Goal: Task Accomplishment & Management: Manage account settings

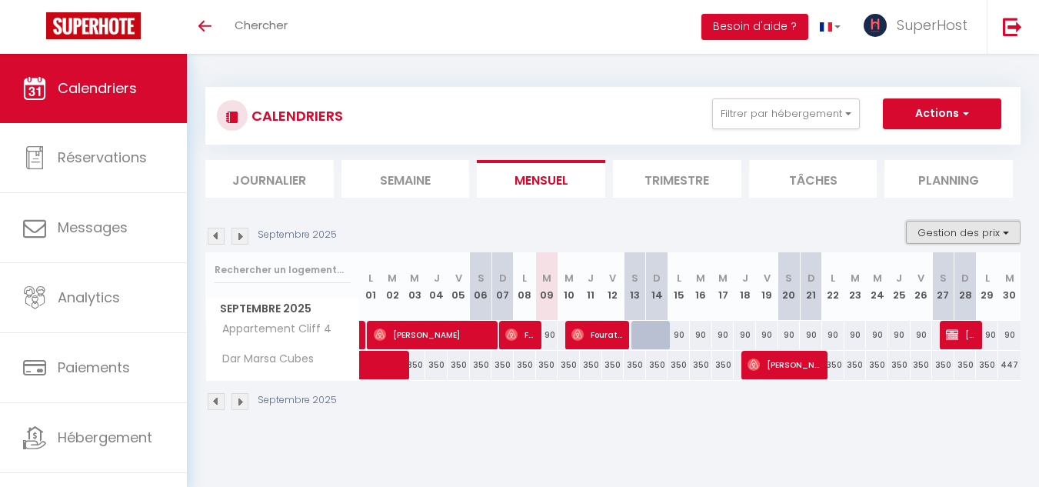
click at [945, 231] on button "Gestion des prix" at bounding box center [963, 232] width 115 height 23
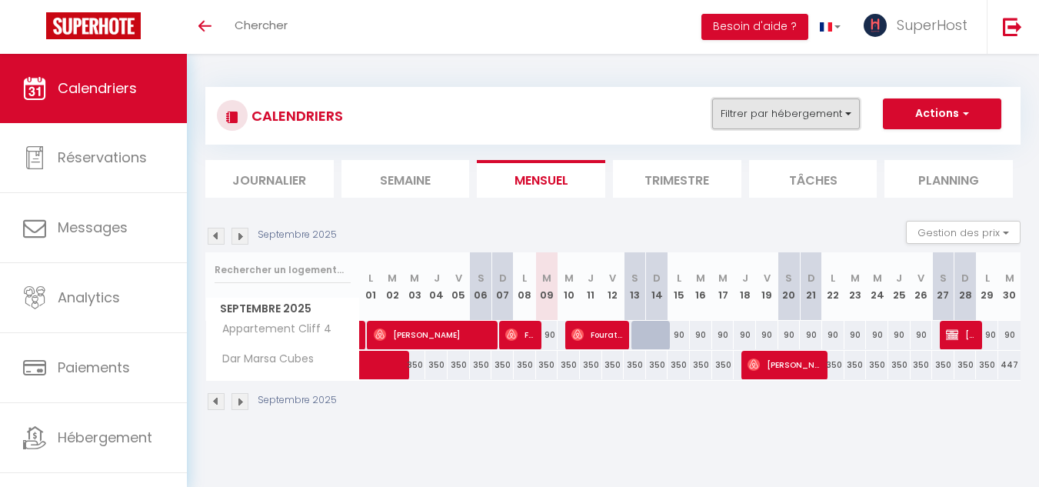
click at [751, 106] on button "Filtrer par hébergement" at bounding box center [786, 113] width 148 height 31
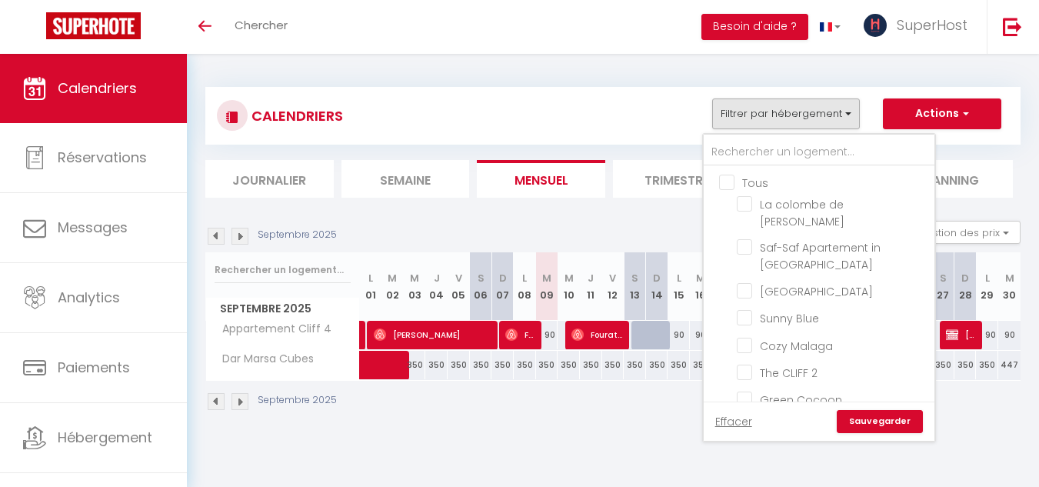
click at [731, 177] on input "Tous" at bounding box center [834, 181] width 231 height 15
checkbox input "true"
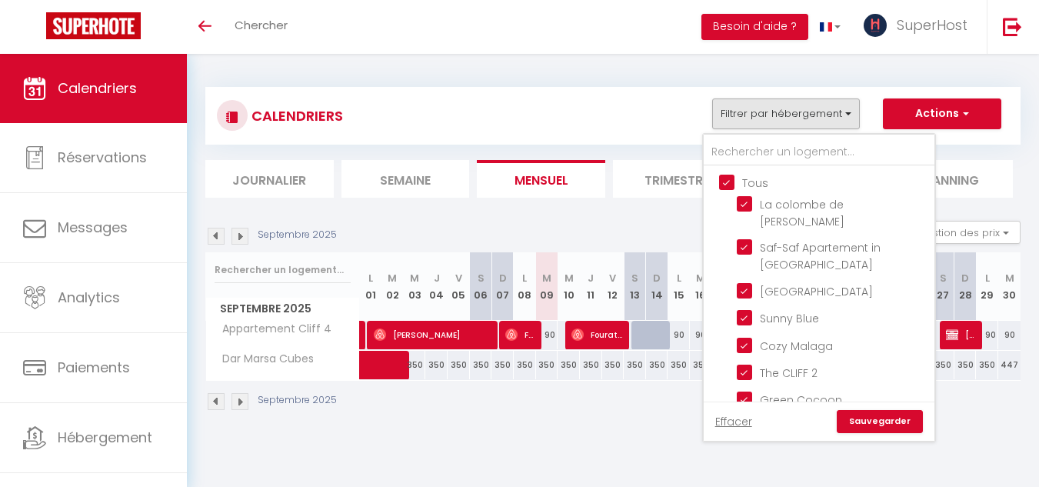
checkbox input "true"
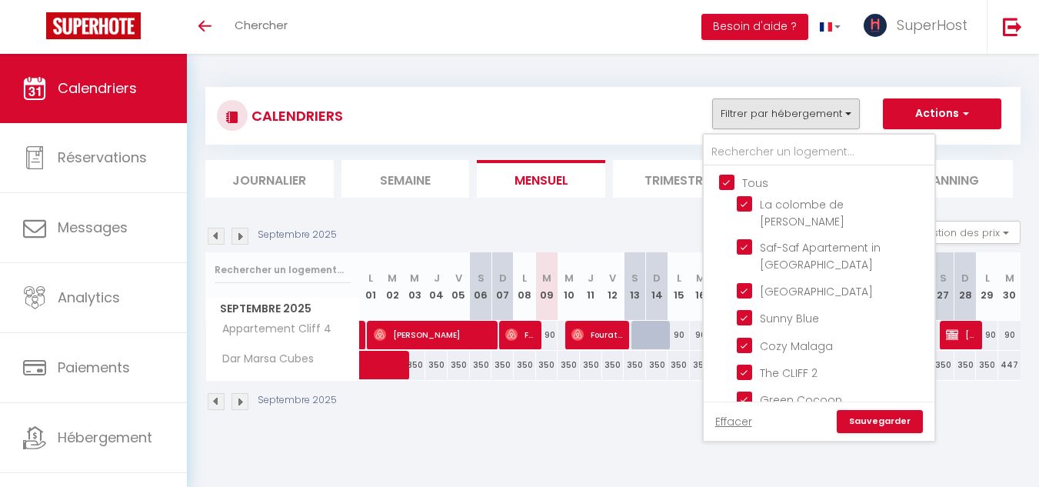
checkbox input "true"
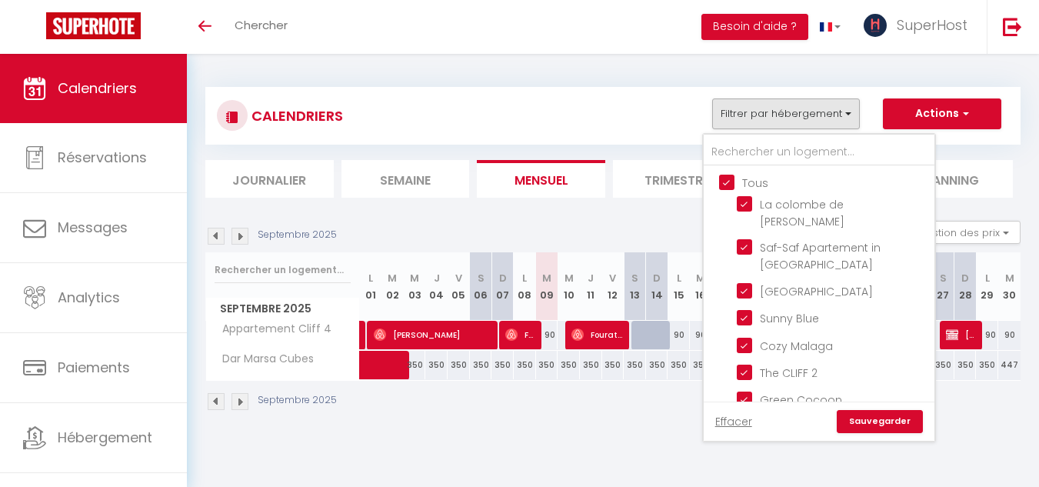
checkbox input "true"
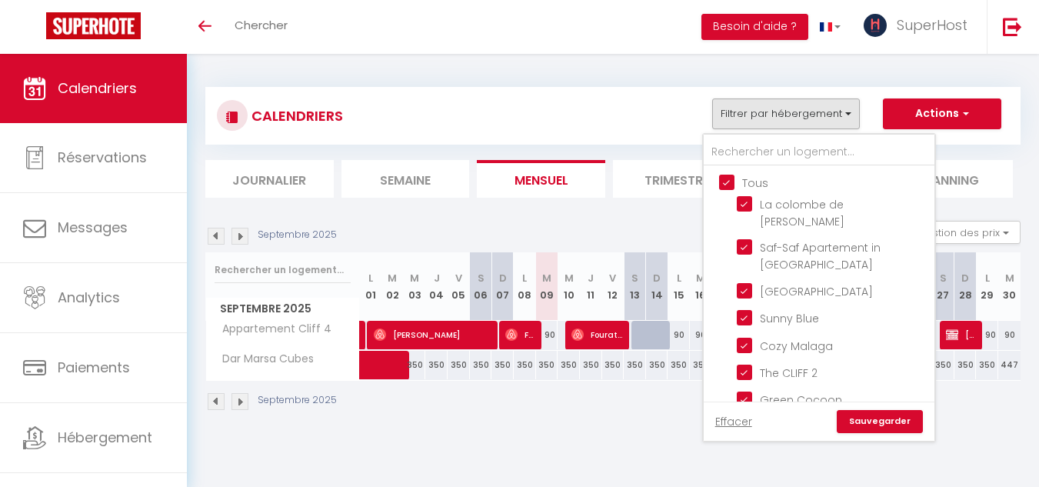
checkbox input "true"
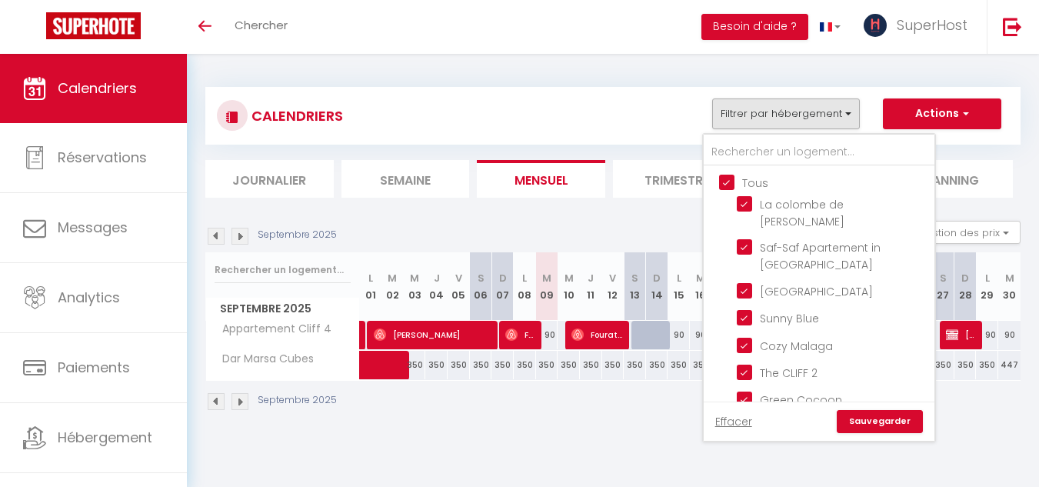
checkbox input "true"
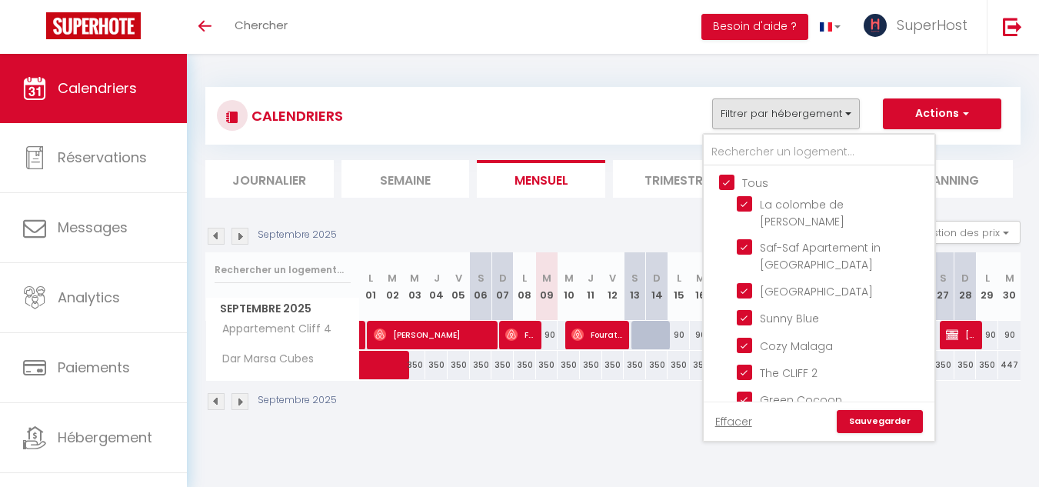
checkbox input "true"
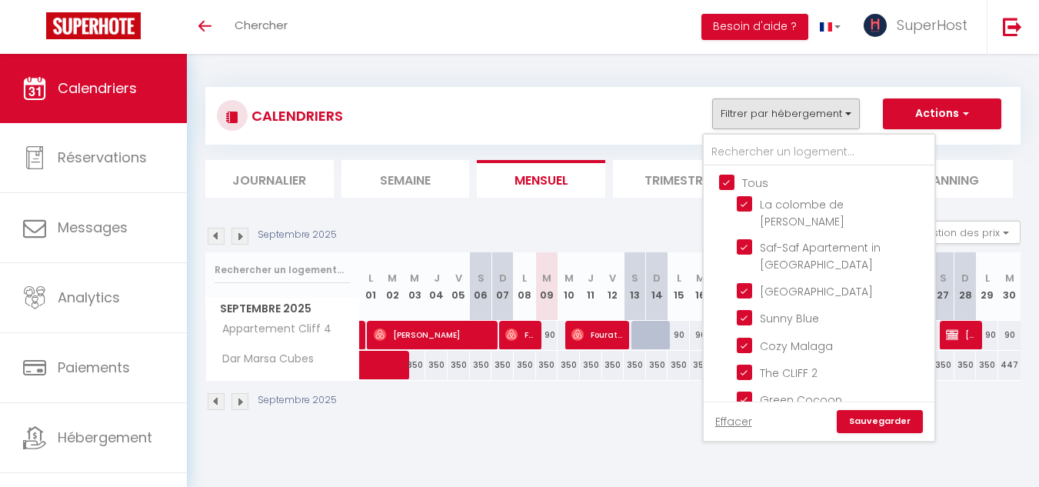
checkbox input "true"
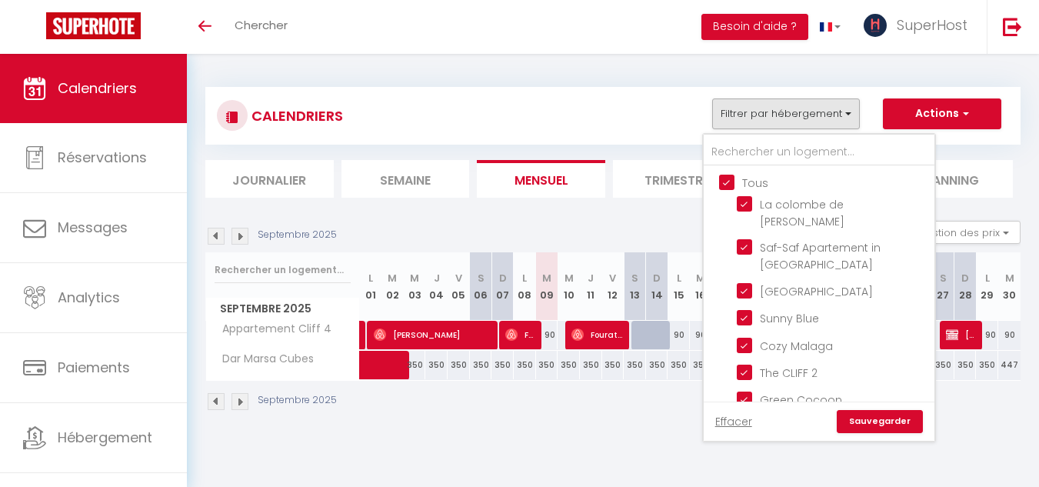
checkbox input "true"
click at [728, 178] on input "Tous" at bounding box center [834, 181] width 231 height 15
checkbox input "false"
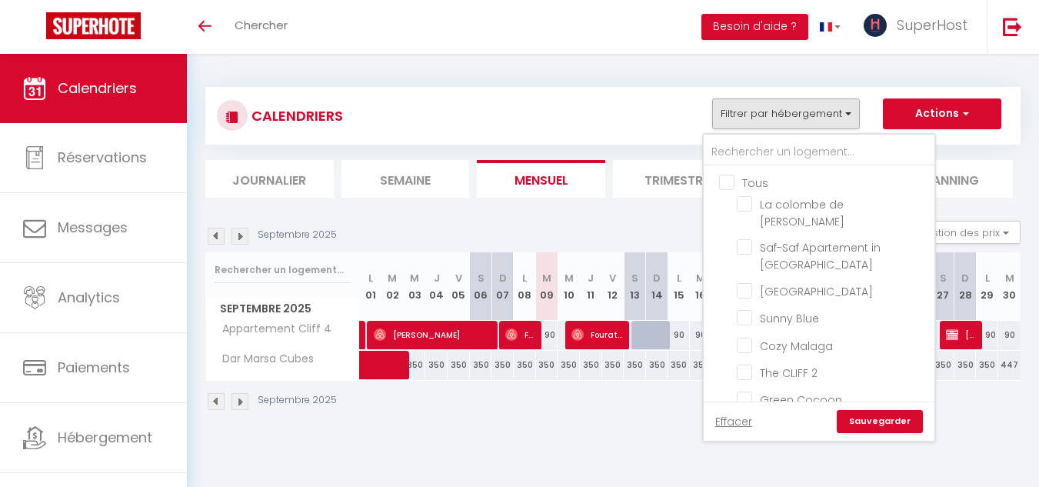
checkbox input "false"
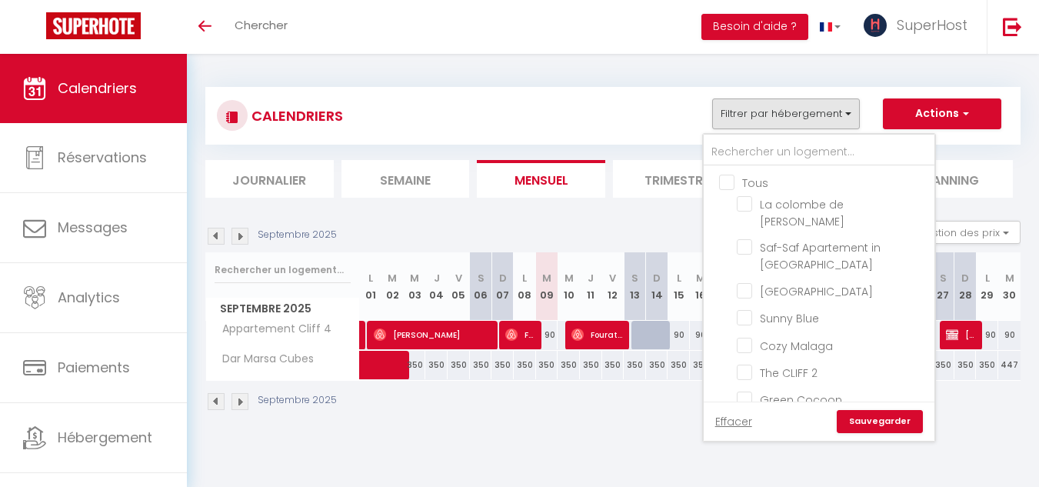
checkbox input "false"
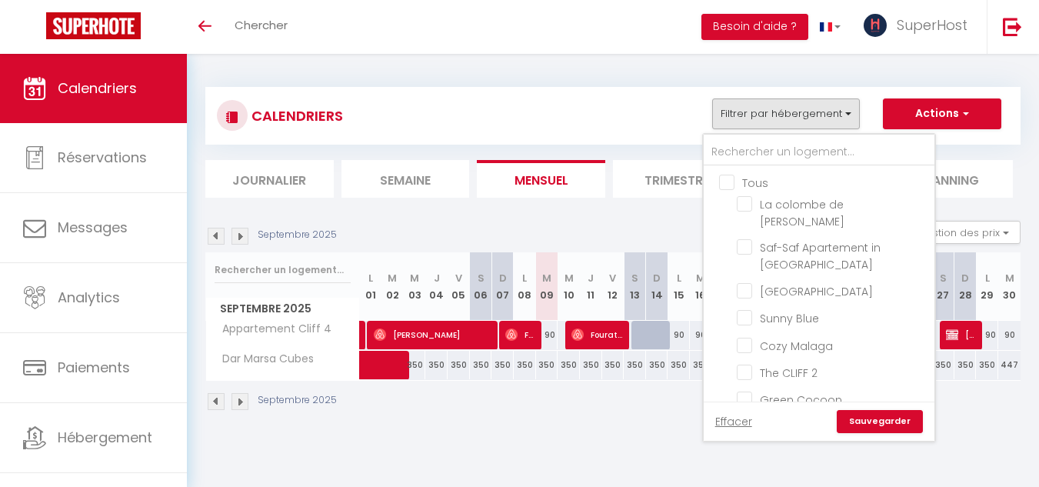
checkbox input "false"
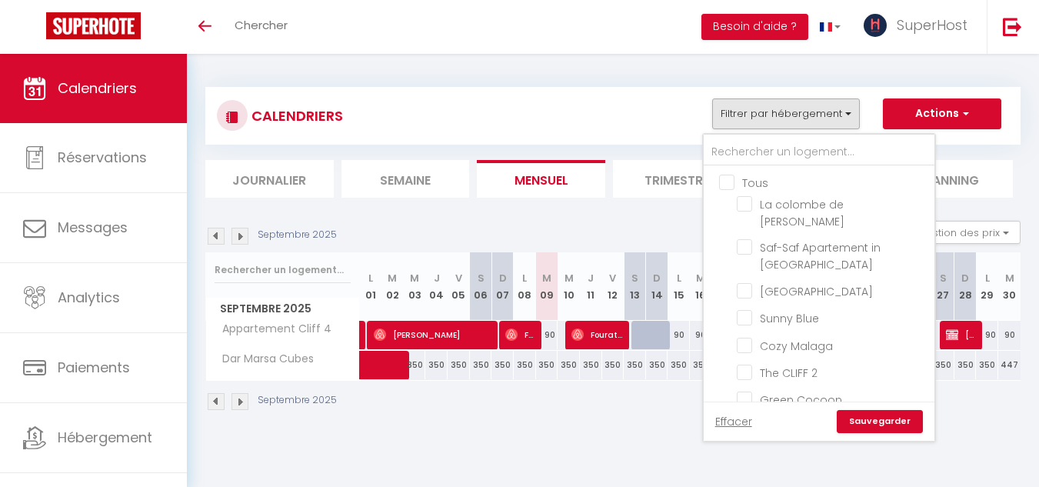
checkbox input "false"
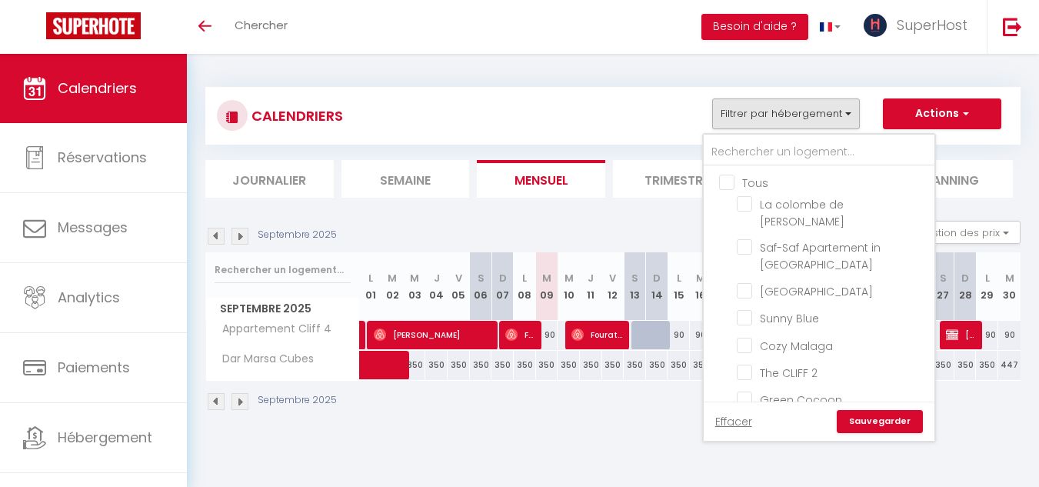
checkbox input "false"
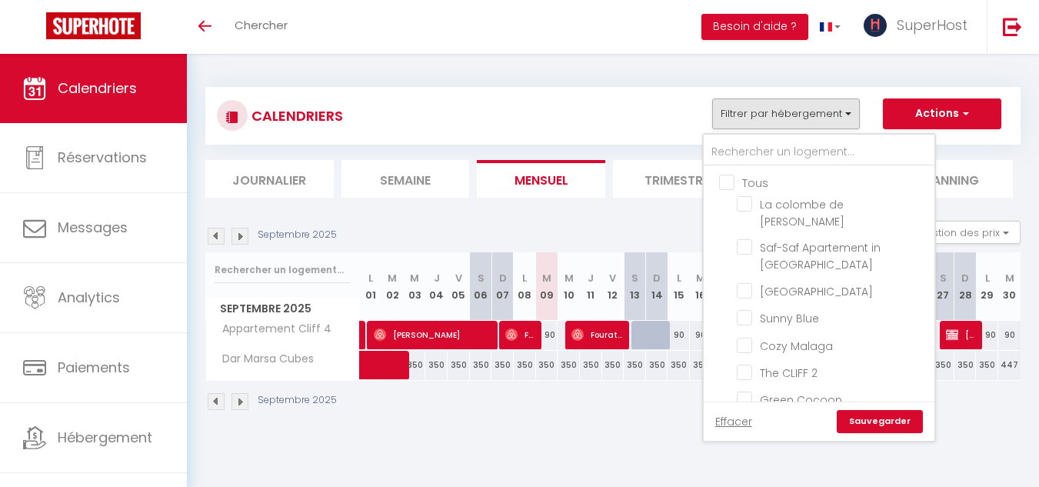
checkbox input "false"
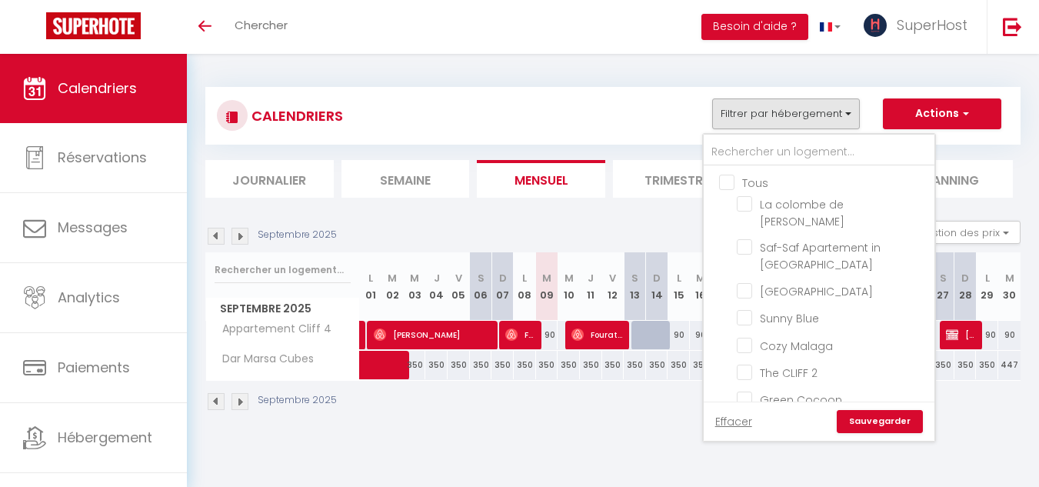
checkbox input "false"
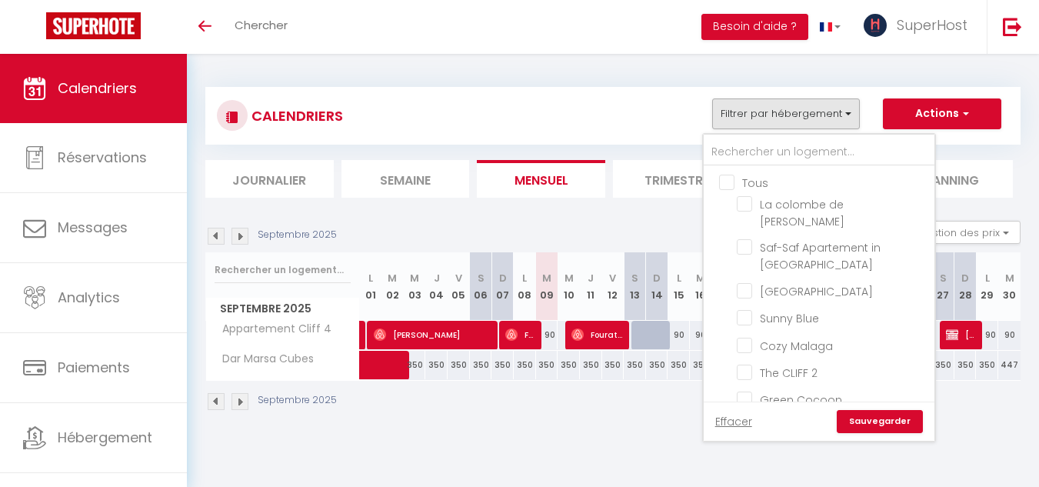
checkbox input "false"
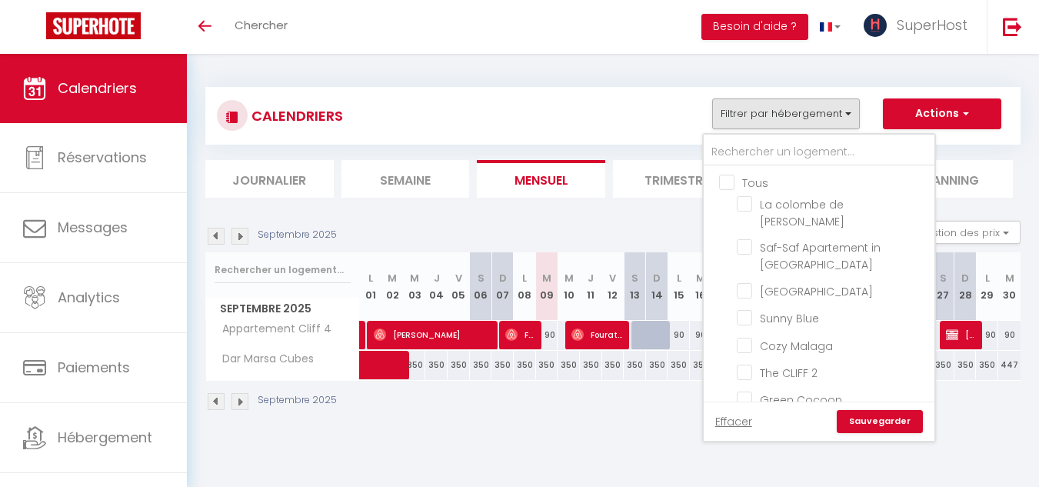
checkbox input "false"
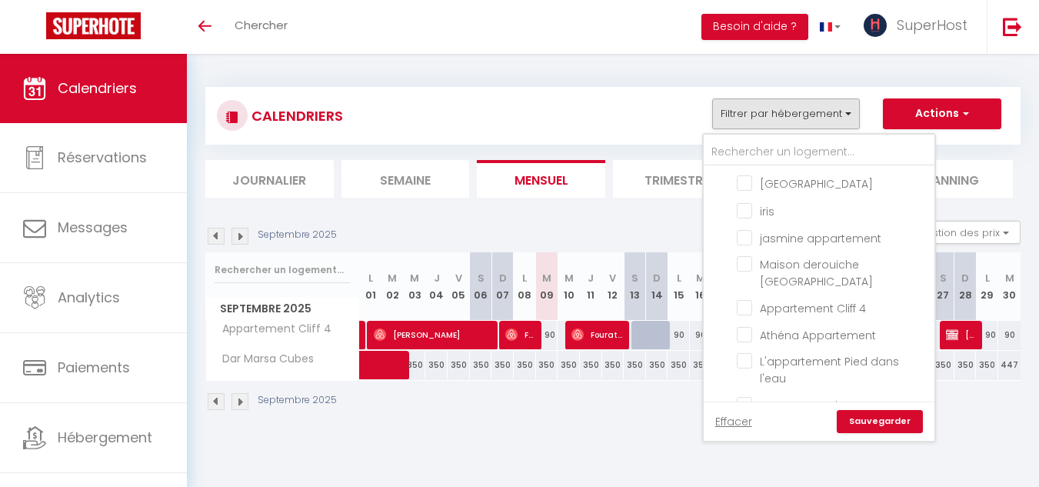
scroll to position [578, 0]
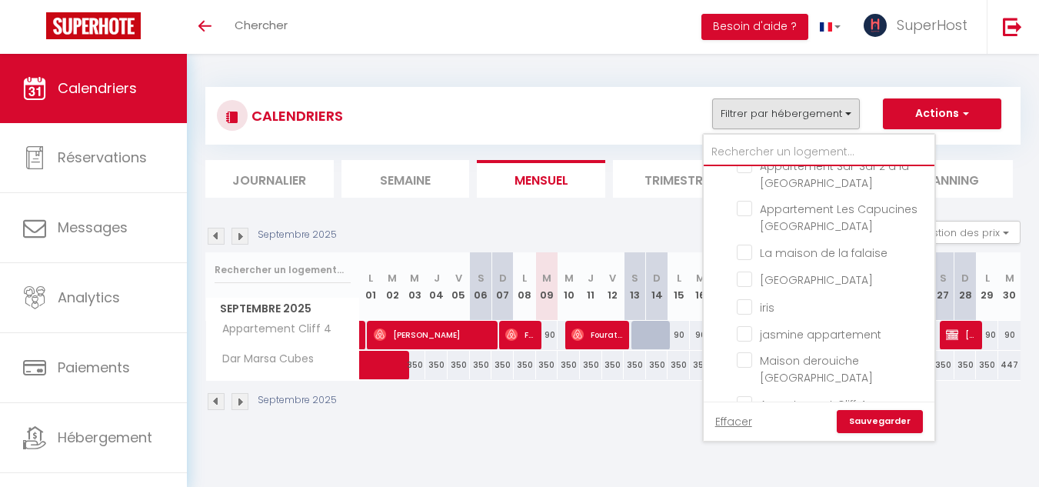
click at [834, 155] on input "text" at bounding box center [818, 152] width 231 height 28
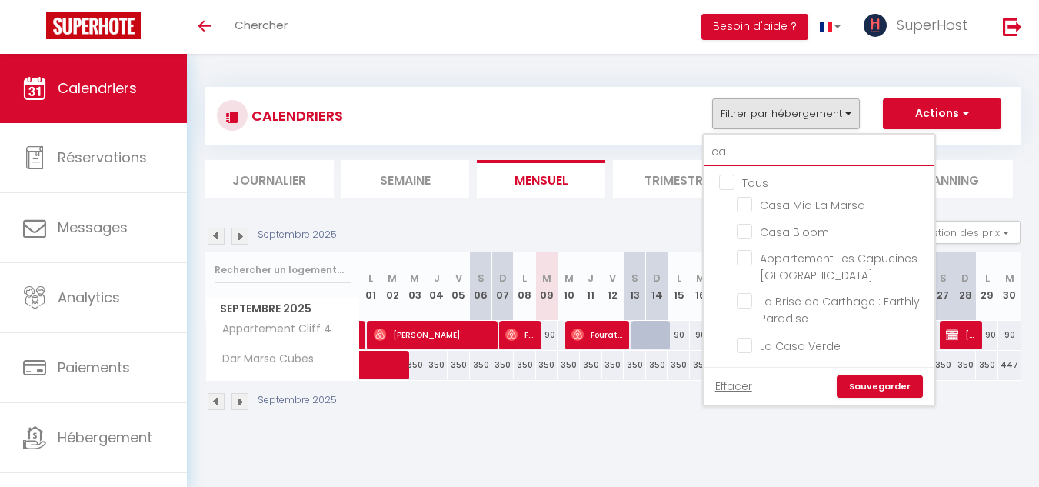
scroll to position [0, 0]
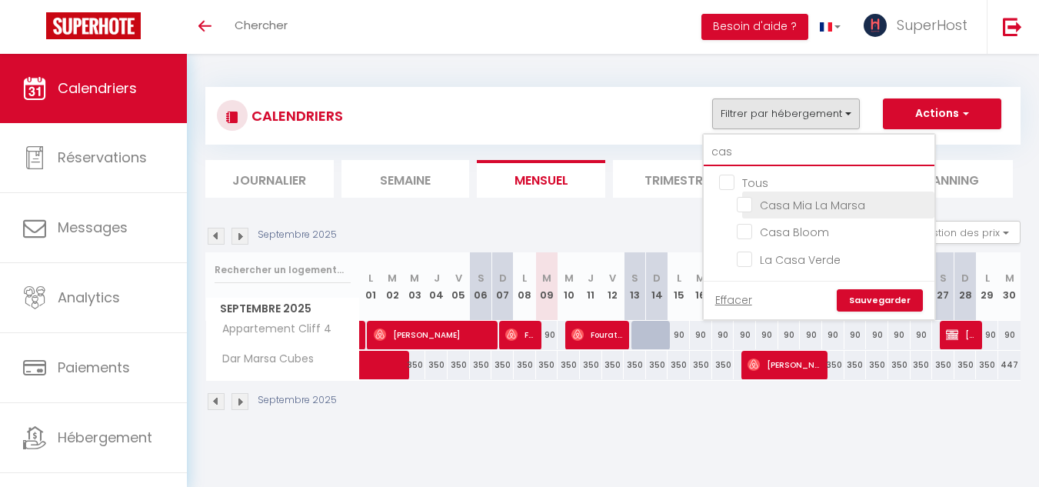
type input "cas"
click at [739, 202] on input "Casa Mia La Marsa" at bounding box center [833, 203] width 192 height 15
checkbox input "true"
drag, startPoint x: 753, startPoint y: 143, endPoint x: 639, endPoint y: 176, distance: 119.2
click at [639, 176] on div "CALENDRIERS Filtrer par hébergement cas Tous Casa Mia La Marsa Casa Bloom La Ca…" at bounding box center [612, 142] width 815 height 111
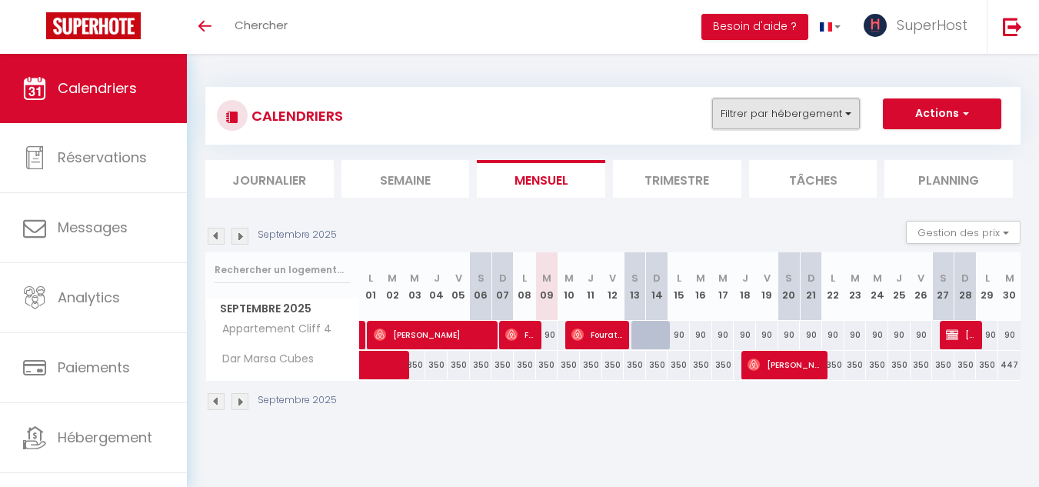
click at [768, 124] on button "Filtrer par hébergement" at bounding box center [786, 113] width 148 height 31
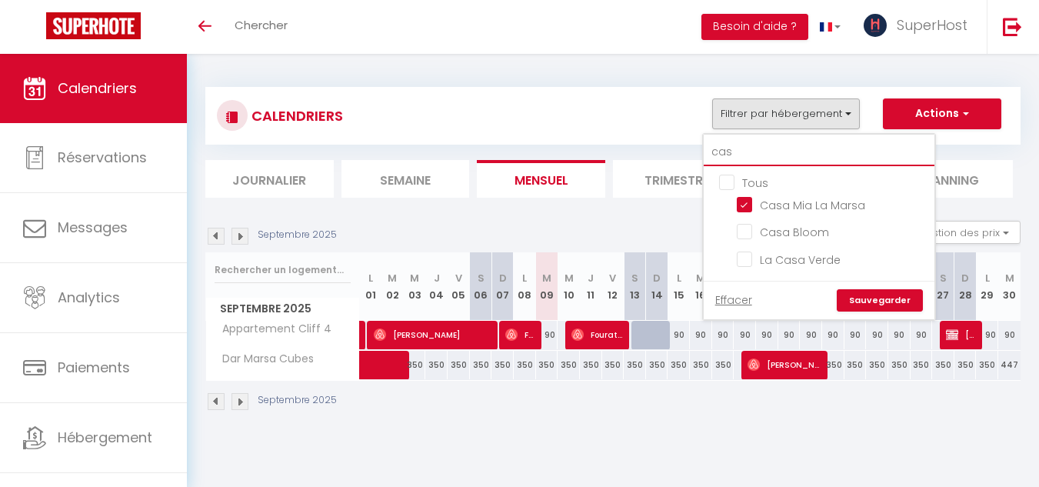
click at [760, 148] on input "cas" at bounding box center [818, 152] width 231 height 28
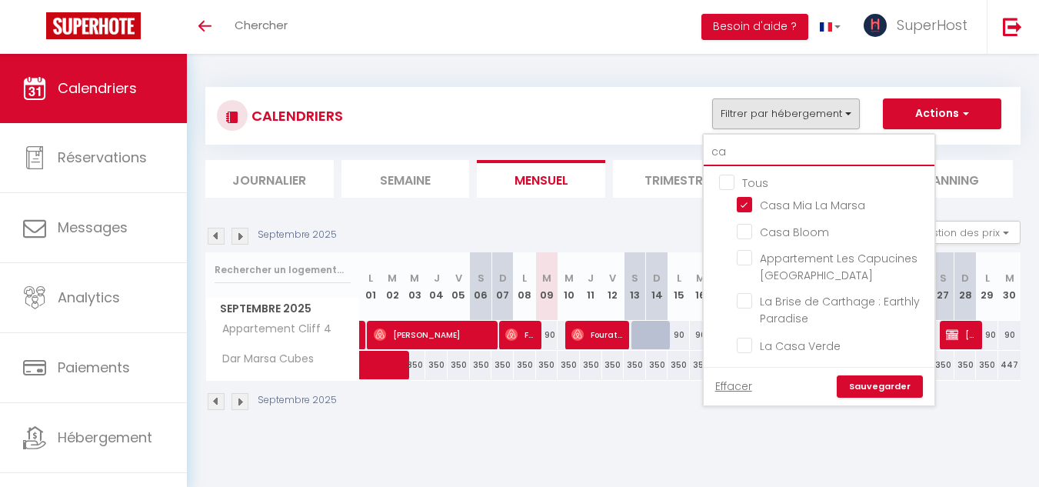
type input "cap"
checkbox input "false"
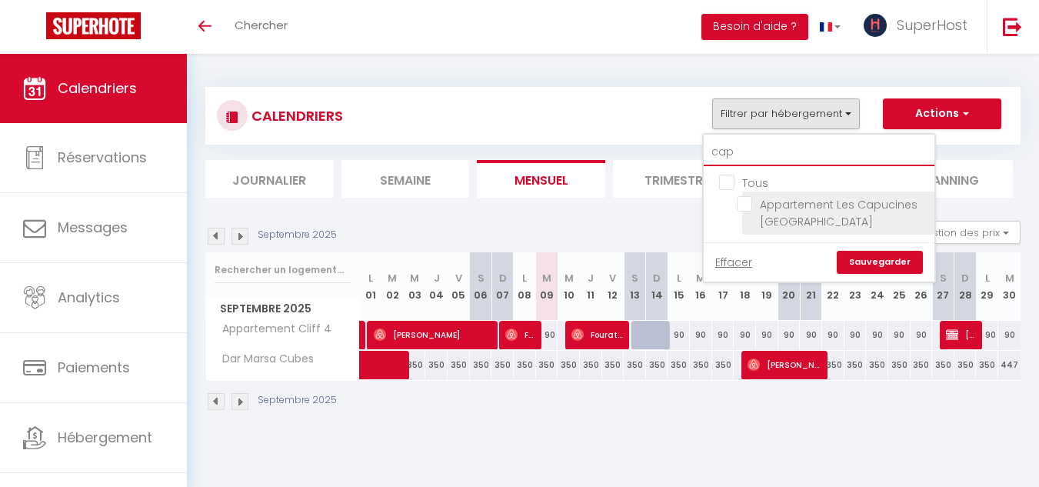
type input "cap"
click at [744, 203] on input "Appartement Les Capucines [GEOGRAPHIC_DATA]" at bounding box center [833, 203] width 192 height 15
checkbox input "true"
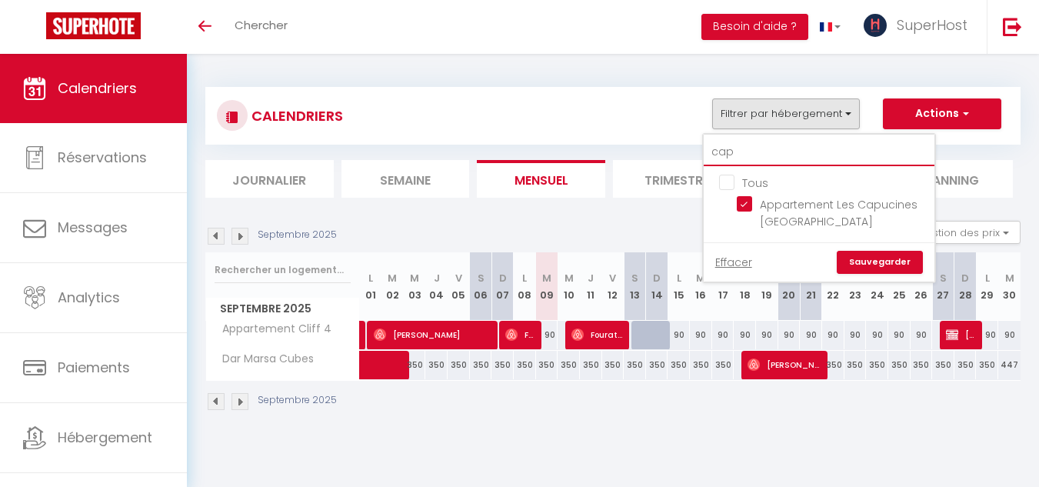
click at [753, 148] on input "cap" at bounding box center [818, 152] width 231 height 28
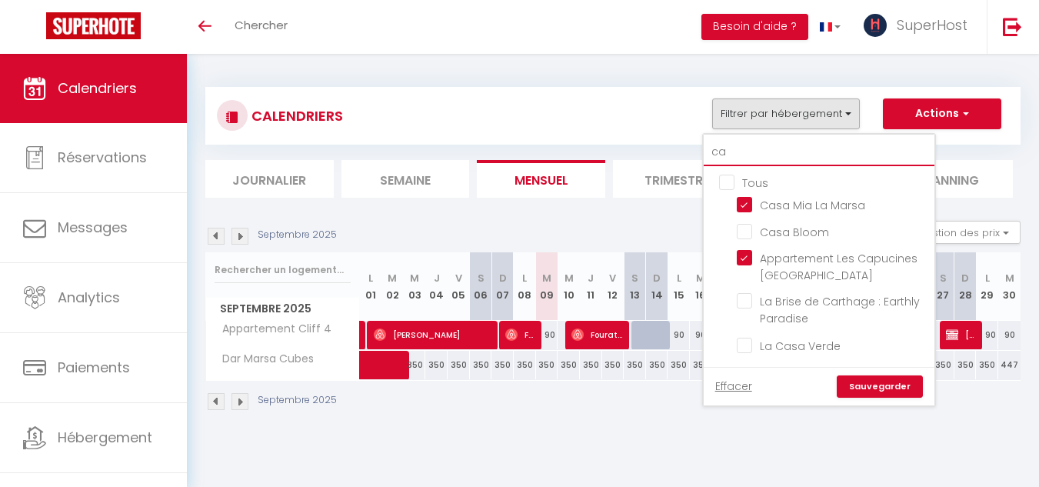
type input "cas"
checkbox input "false"
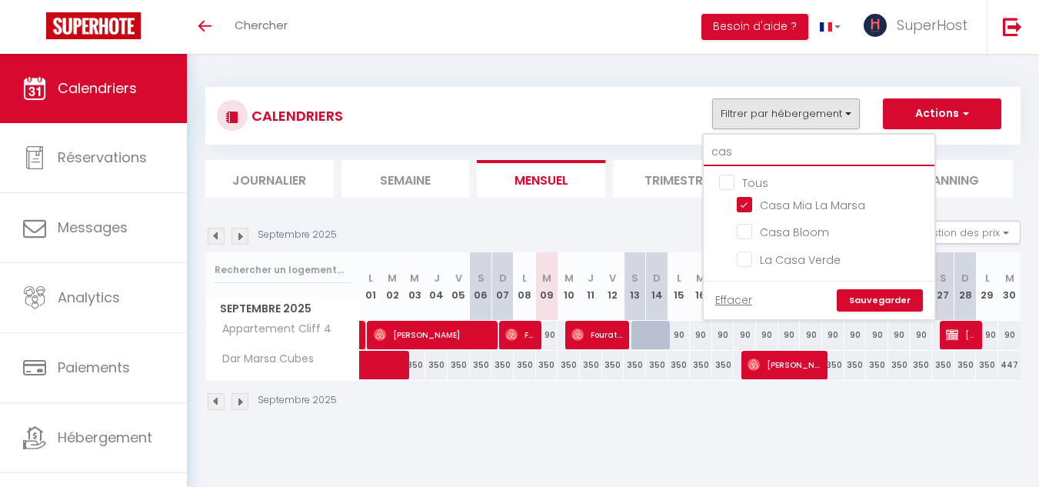
type input "ca"
checkbox input "true"
type input "c"
checkbox input "false"
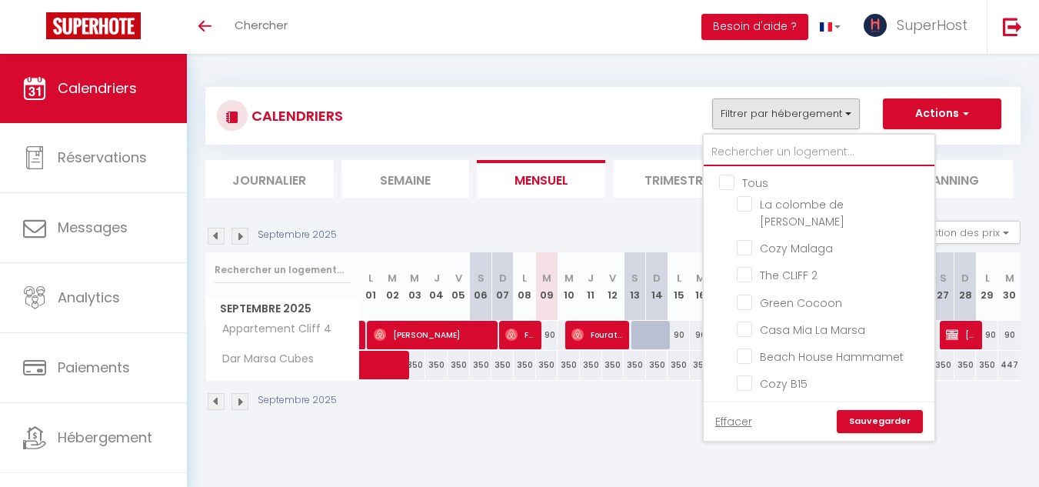
checkbox input "false"
checkbox input "true"
checkbox input "false"
checkbox input "true"
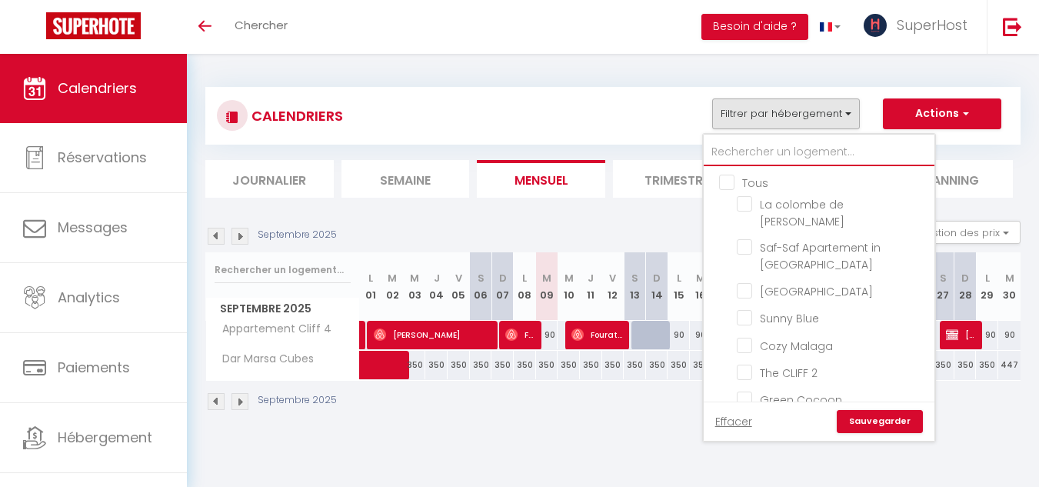
type input "d"
checkbox input "false"
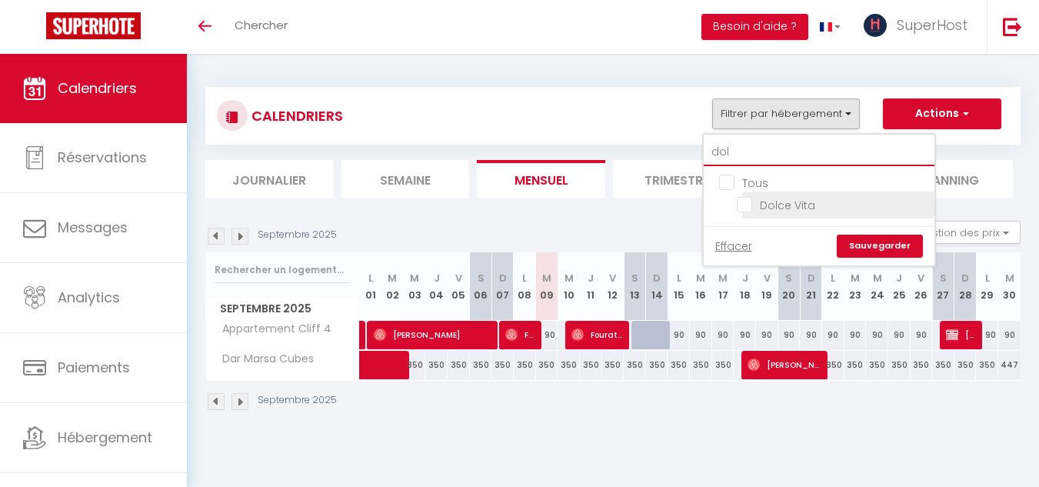
type input "dol"
click at [744, 205] on input "Dolce Vita" at bounding box center [833, 203] width 192 height 15
checkbox input "true"
click at [741, 157] on input "dol" at bounding box center [818, 152] width 231 height 28
type input "d"
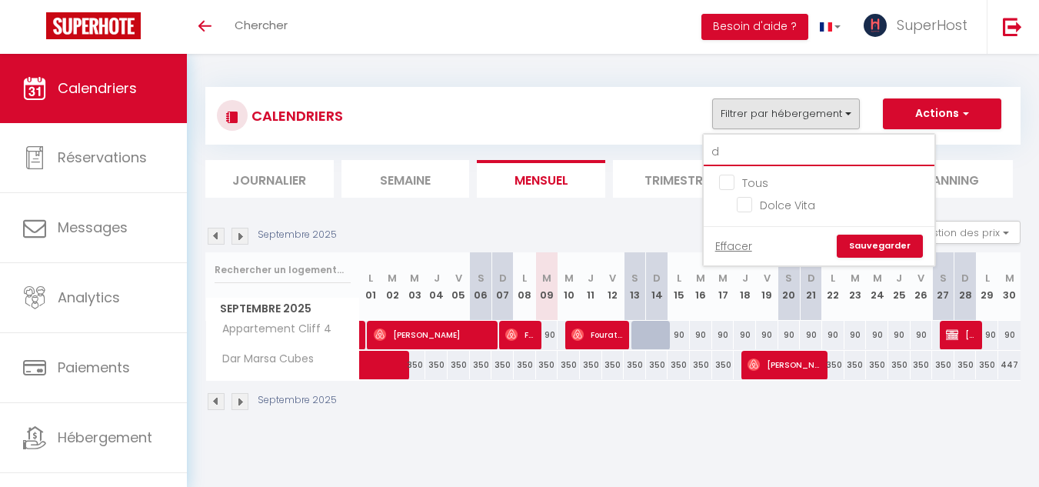
checkbox input "false"
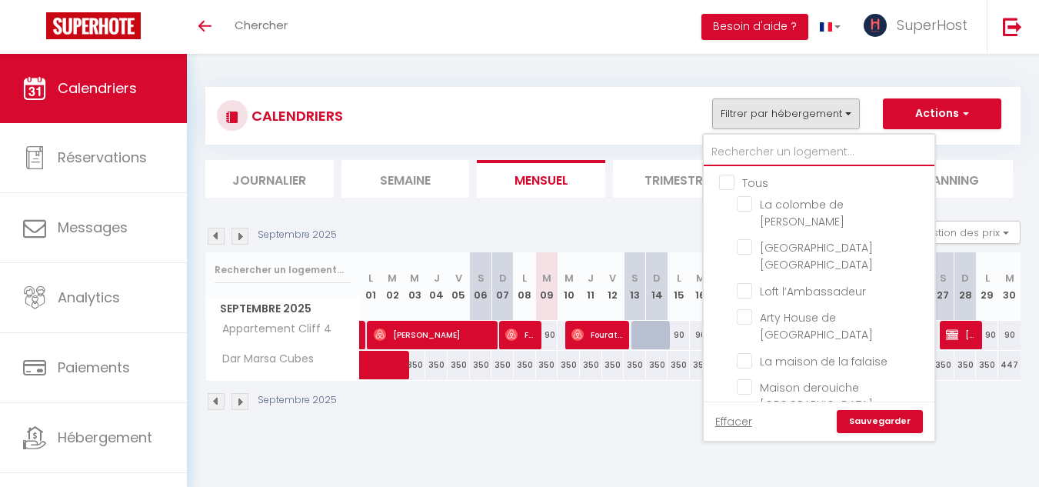
checkbox input "true"
checkbox input "false"
type input "p"
checkbox input "true"
checkbox input "false"
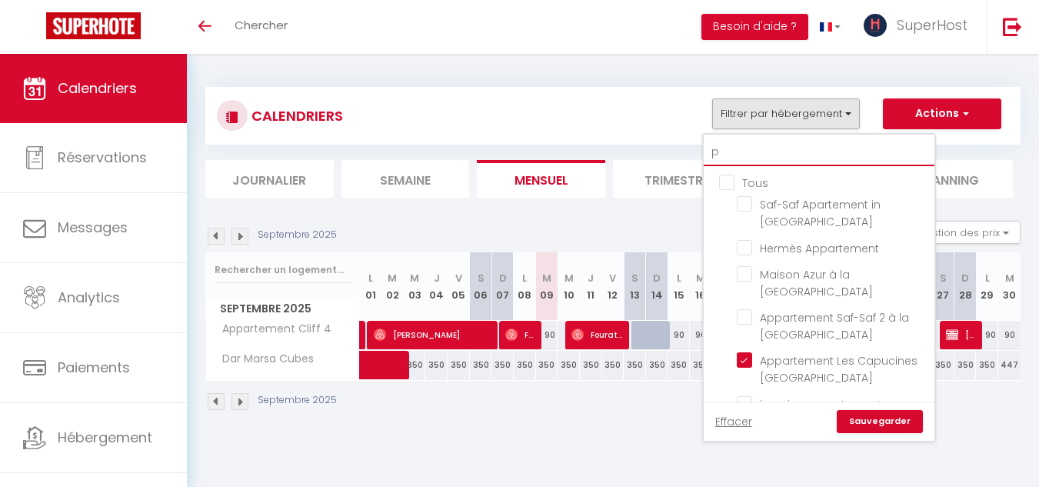
type input "pa"
checkbox input "true"
checkbox input "false"
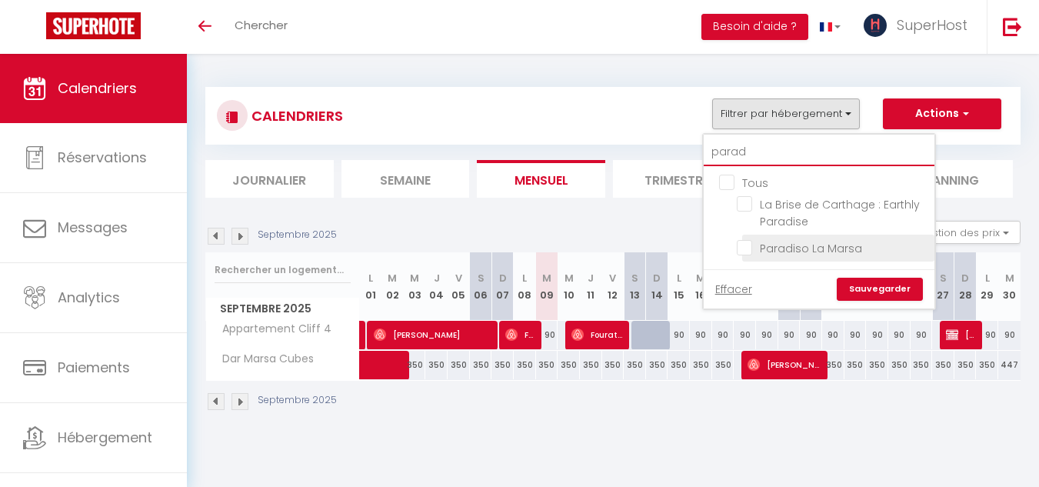
type input "parad"
click at [763, 247] on input "Paradiso La Marsa" at bounding box center [833, 246] width 192 height 15
checkbox input "true"
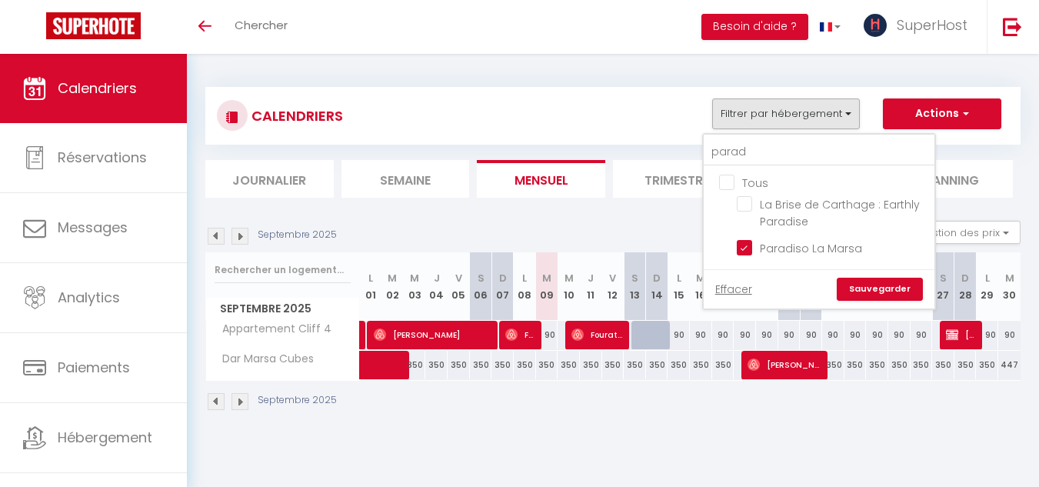
click at [886, 291] on link "Sauvegarder" at bounding box center [879, 289] width 86 height 23
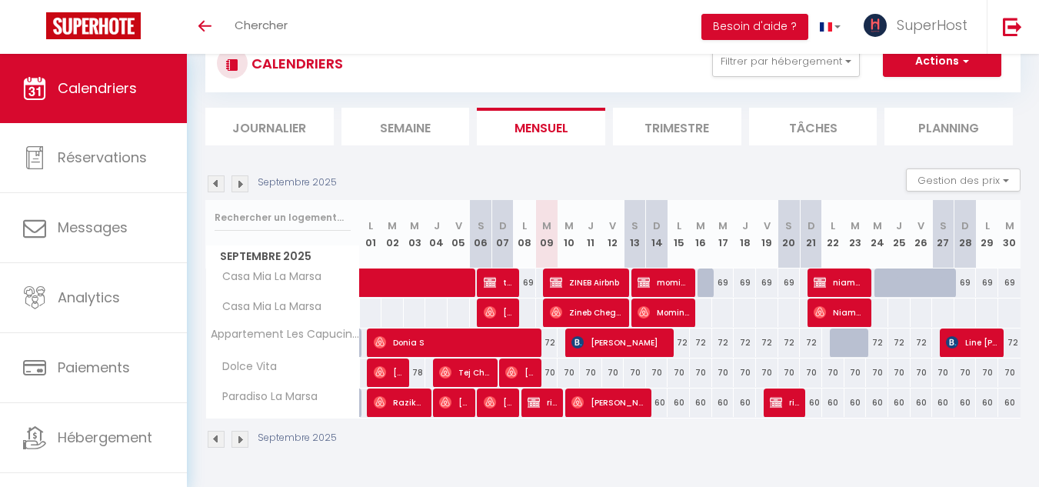
scroll to position [54, 0]
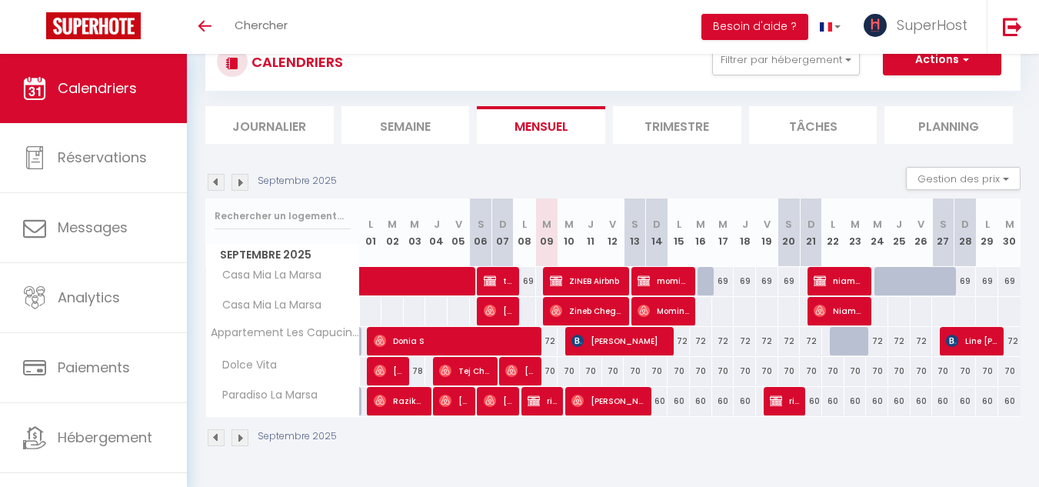
click at [240, 182] on img at bounding box center [239, 182] width 17 height 17
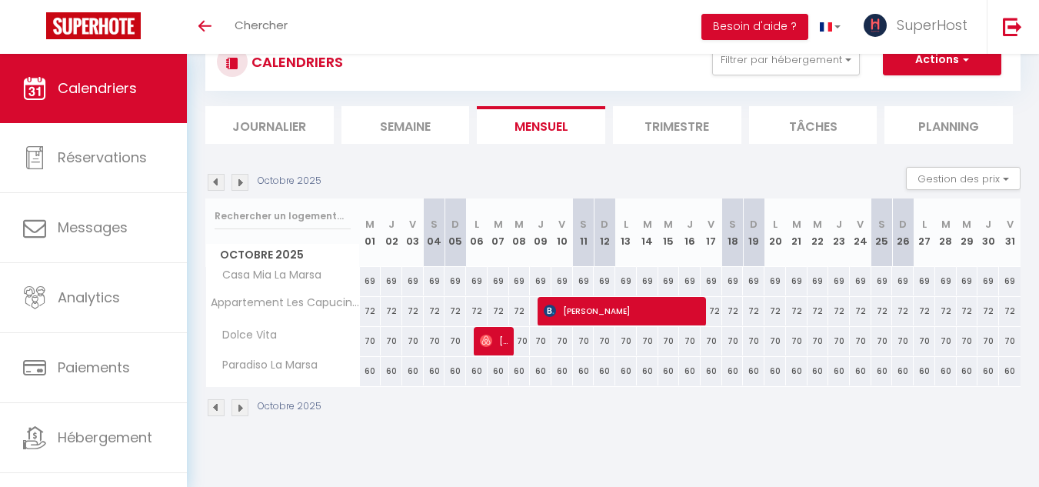
click at [218, 178] on img at bounding box center [216, 182] width 17 height 17
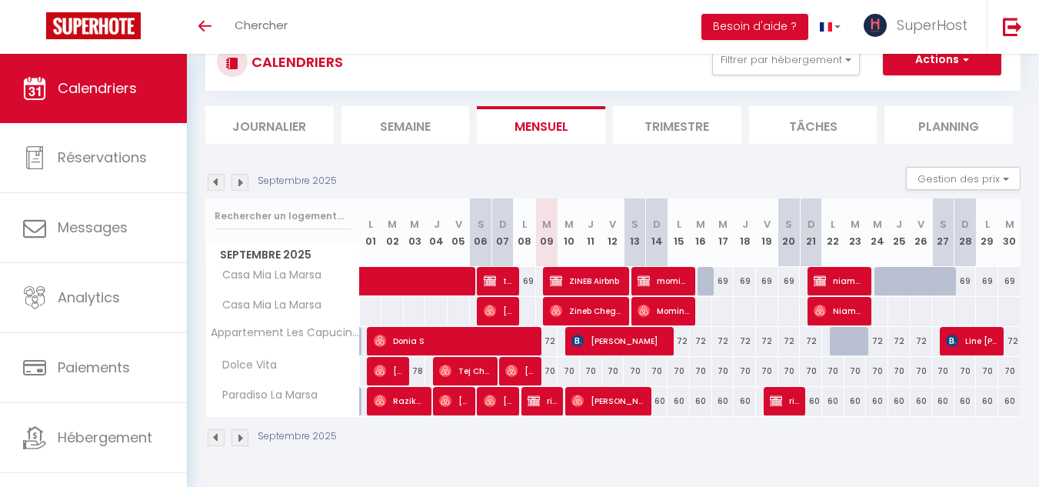
click at [247, 182] on img at bounding box center [239, 182] width 17 height 17
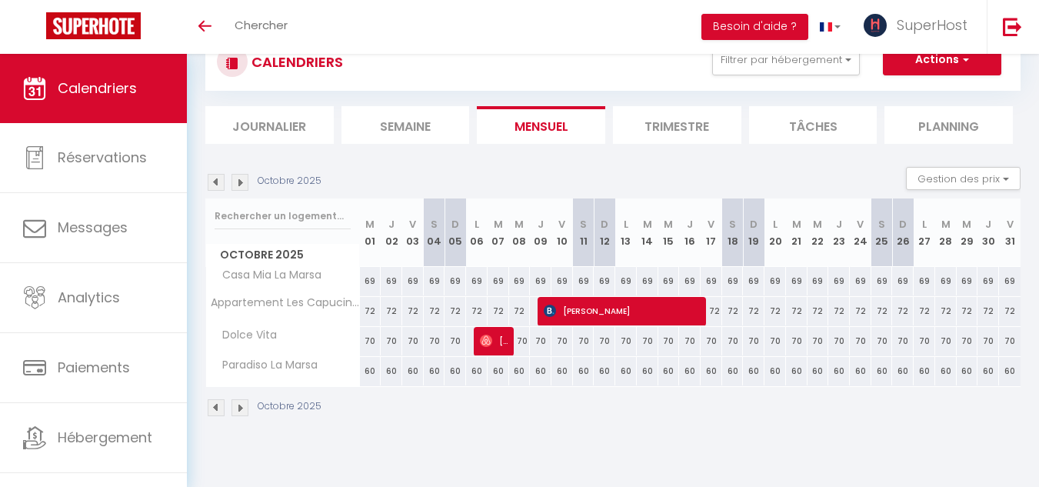
click at [218, 182] on img at bounding box center [216, 182] width 17 height 17
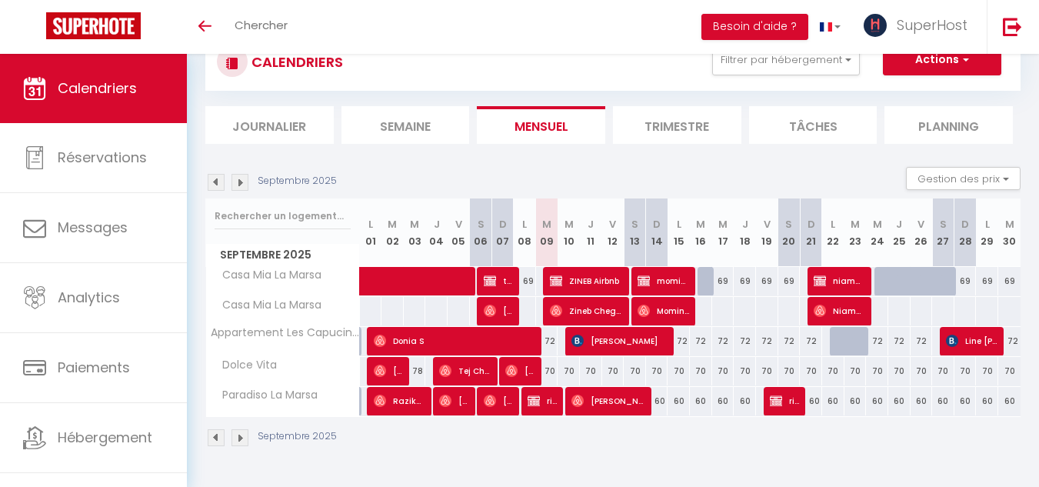
drag, startPoint x: 815, startPoint y: 316, endPoint x: 703, endPoint y: 445, distance: 170.6
click at [703, 445] on div "Septembre 2025" at bounding box center [612, 439] width 815 height 45
click at [240, 176] on img at bounding box center [239, 182] width 17 height 17
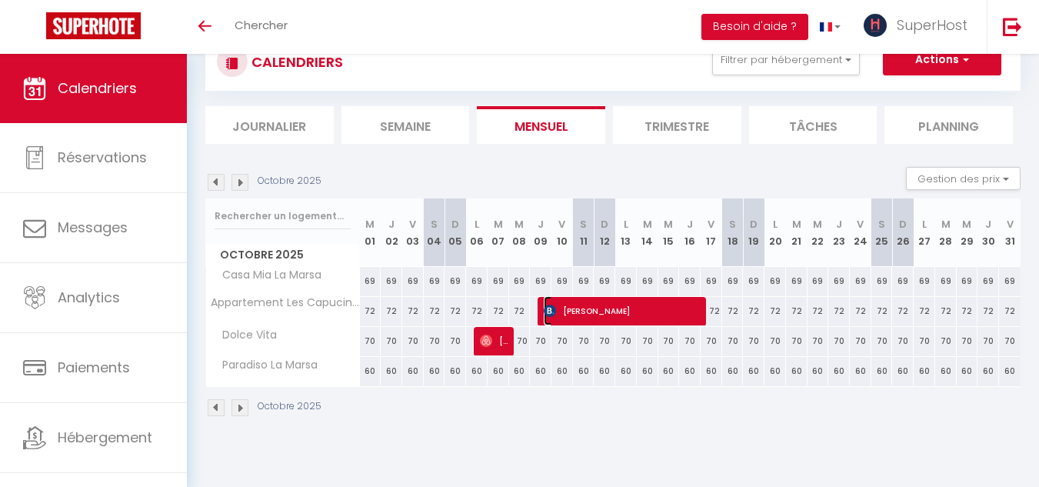
click at [697, 313] on span "[PERSON_NAME]" at bounding box center [623, 310] width 158 height 29
select select "OK"
select select "KO"
select select "0"
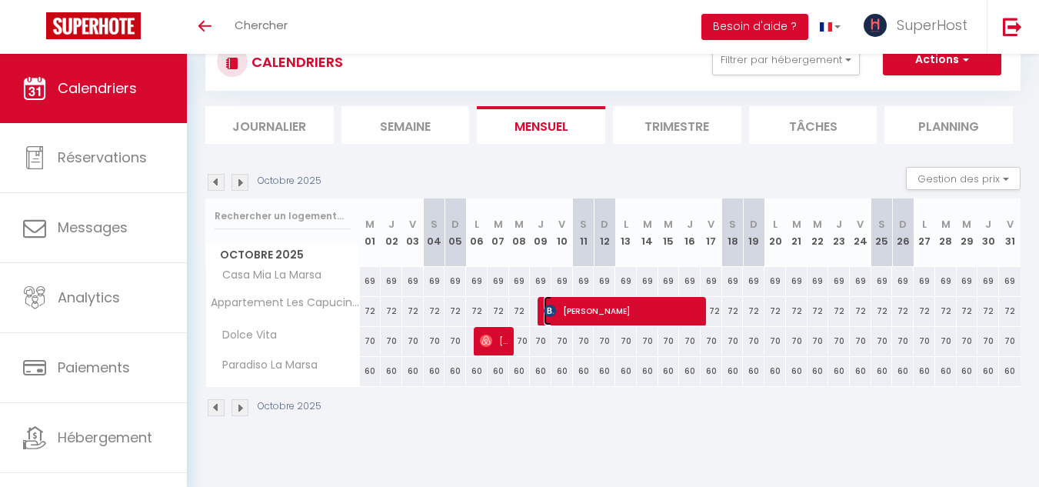
select select "1"
select select
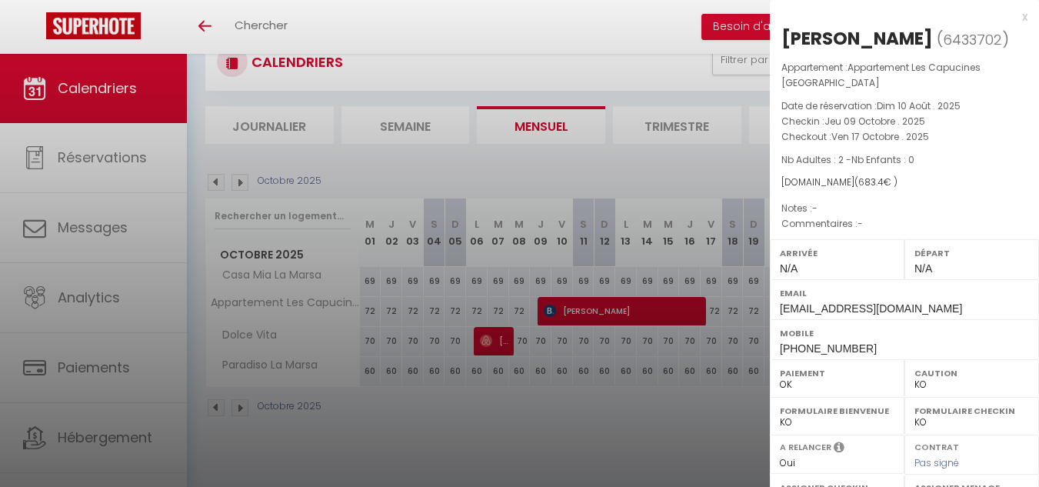
click at [690, 405] on div at bounding box center [519, 243] width 1039 height 487
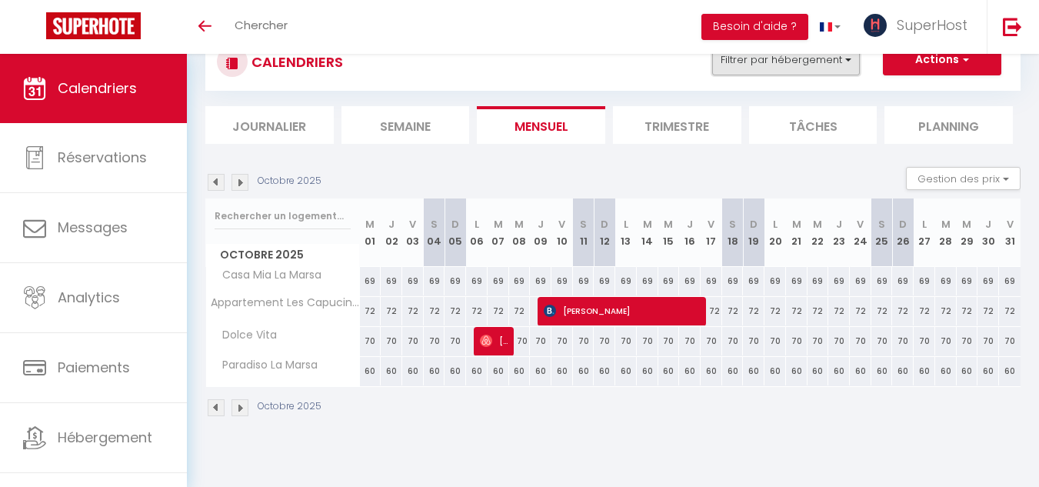
click at [819, 58] on button "Filtrer par hébergement" at bounding box center [786, 60] width 148 height 31
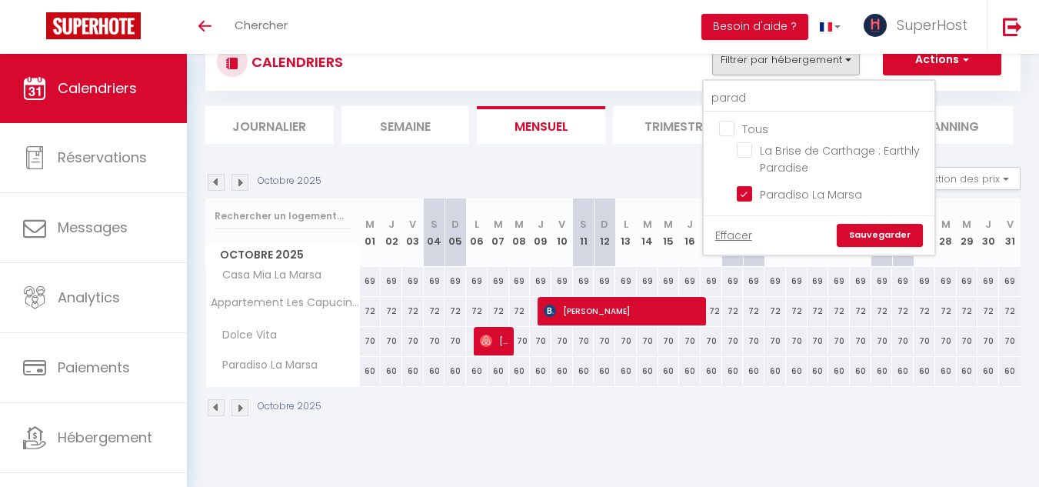
click at [215, 182] on img at bounding box center [216, 182] width 17 height 17
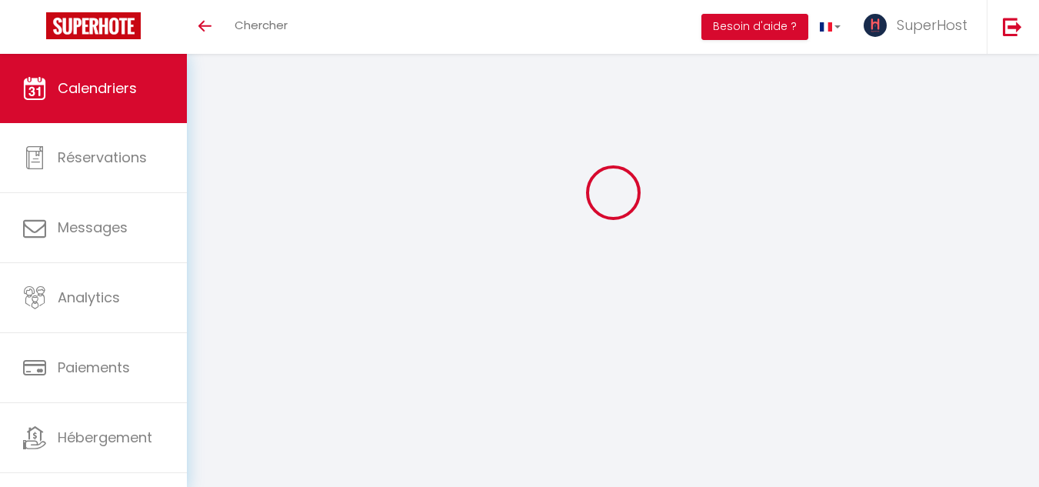
select select "KO"
select select "0"
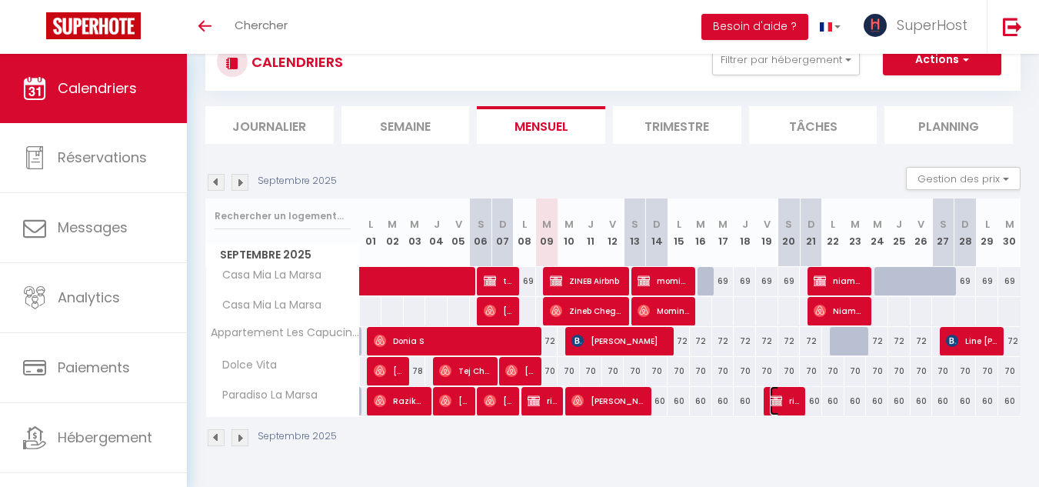
click at [781, 395] on img at bounding box center [776, 400] width 12 height 12
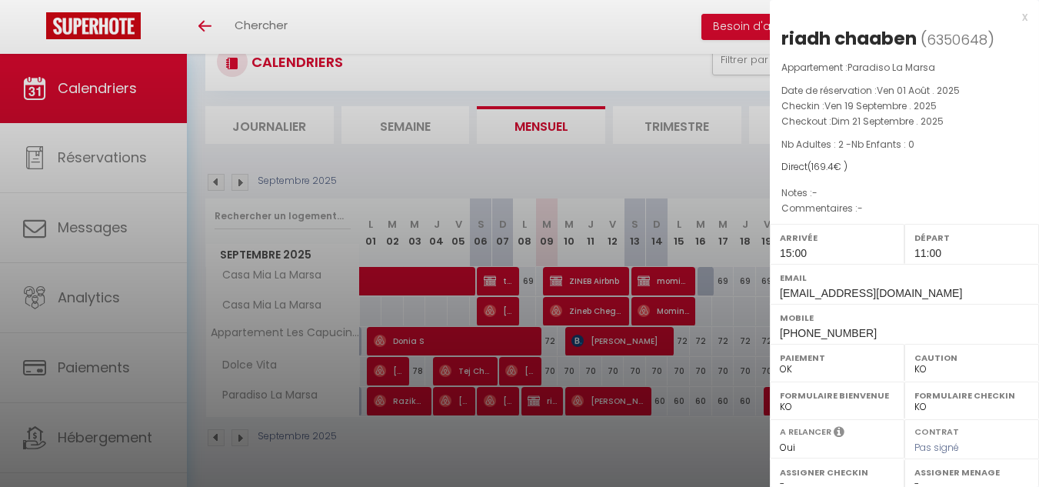
click at [704, 421] on div at bounding box center [519, 243] width 1039 height 487
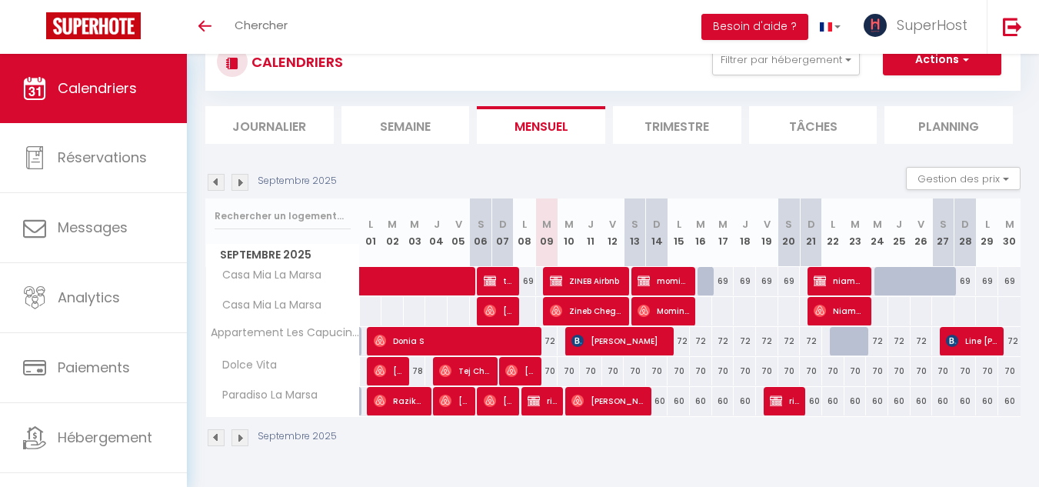
click at [241, 177] on img at bounding box center [239, 182] width 17 height 17
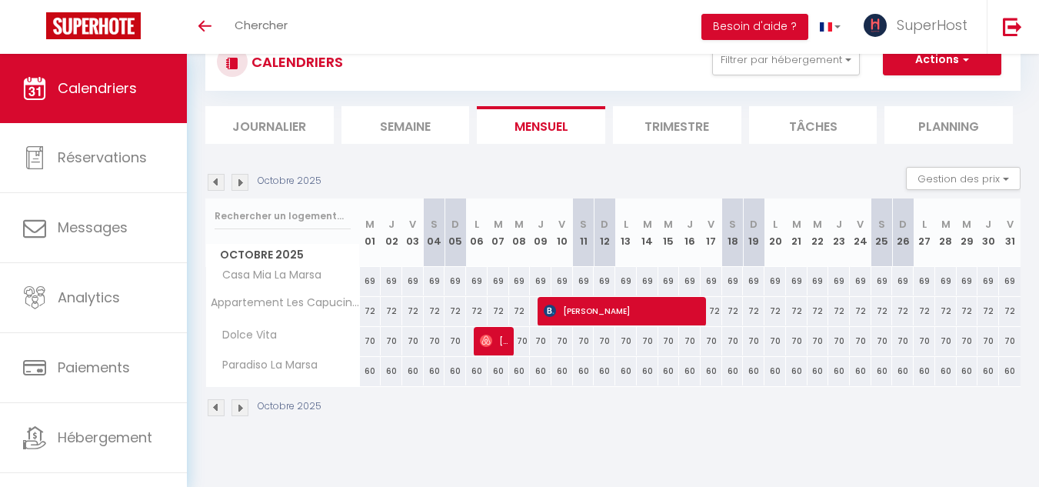
click at [212, 182] on img at bounding box center [216, 182] width 17 height 17
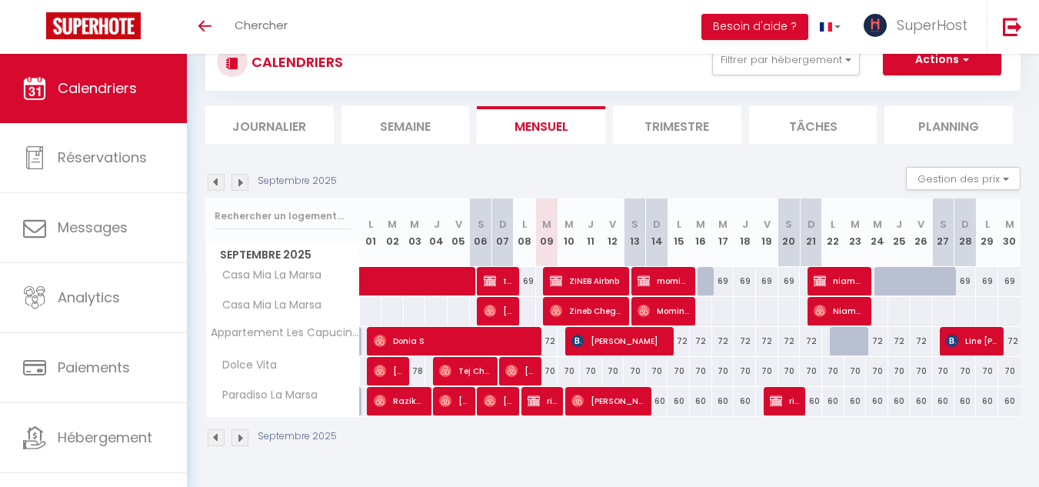
click at [242, 181] on img at bounding box center [239, 182] width 17 height 17
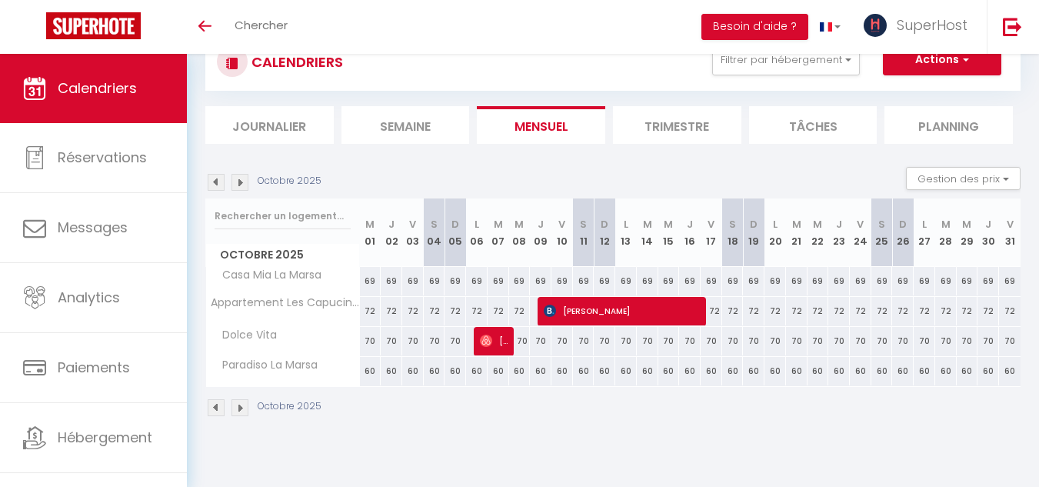
click at [217, 181] on img at bounding box center [216, 182] width 17 height 17
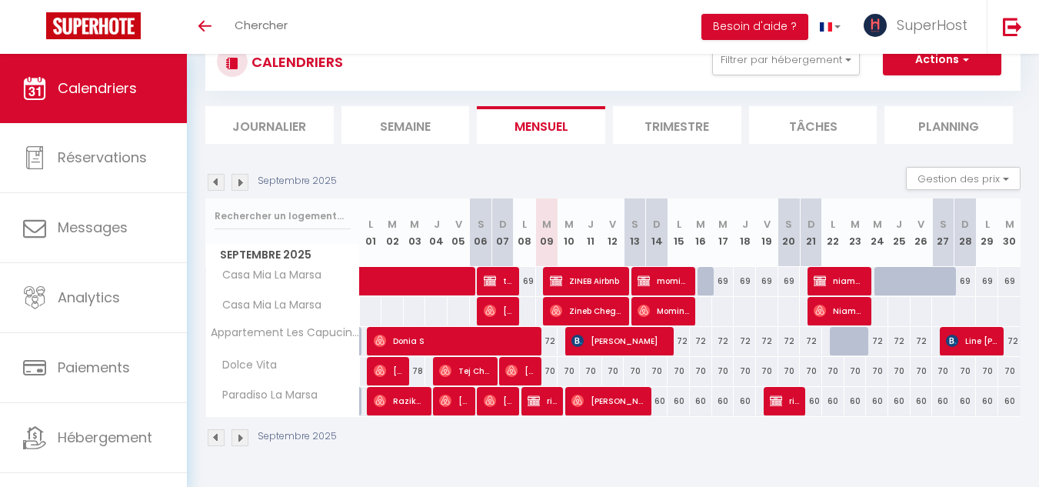
click at [241, 179] on img at bounding box center [239, 182] width 17 height 17
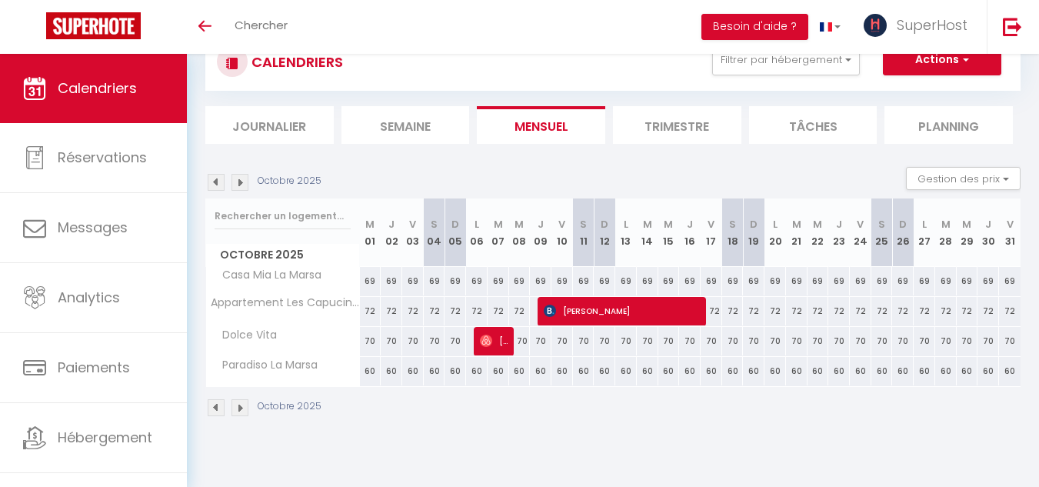
click at [217, 185] on img at bounding box center [216, 182] width 17 height 17
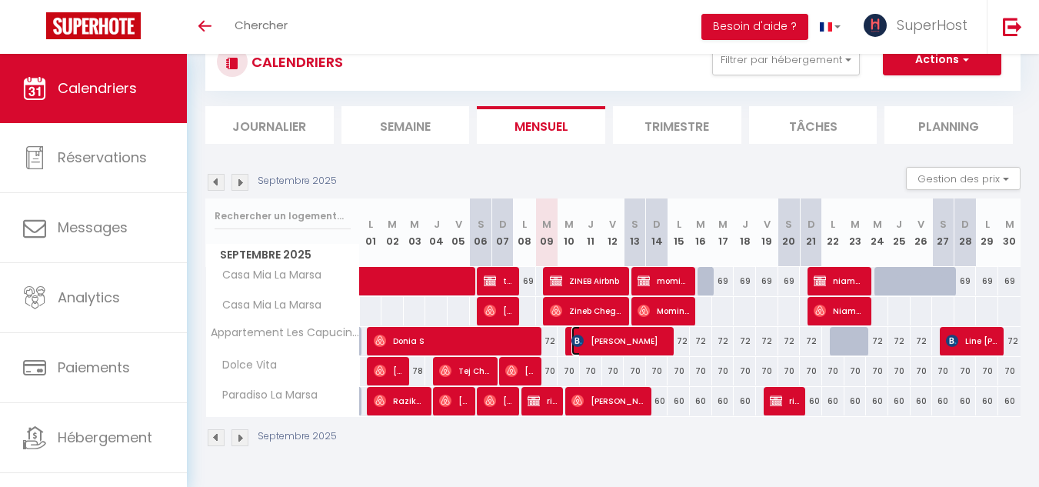
click at [575, 351] on span "[PERSON_NAME]" at bounding box center [619, 340] width 97 height 29
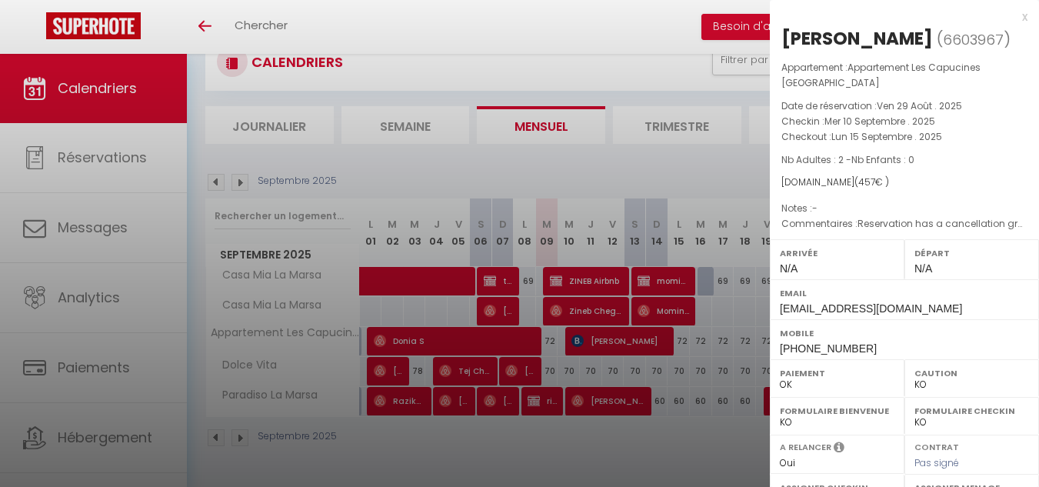
click at [685, 458] on div at bounding box center [519, 243] width 1039 height 487
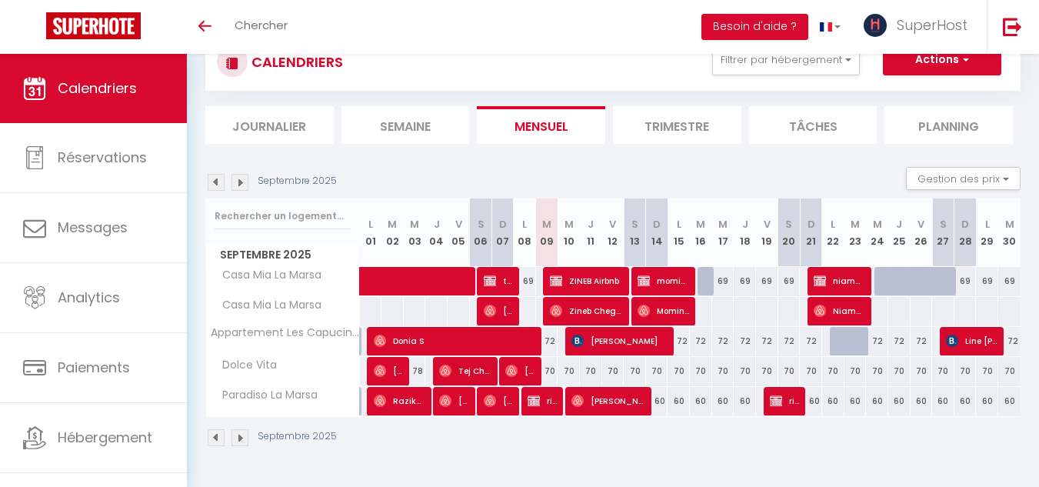
click at [239, 180] on img at bounding box center [239, 182] width 17 height 17
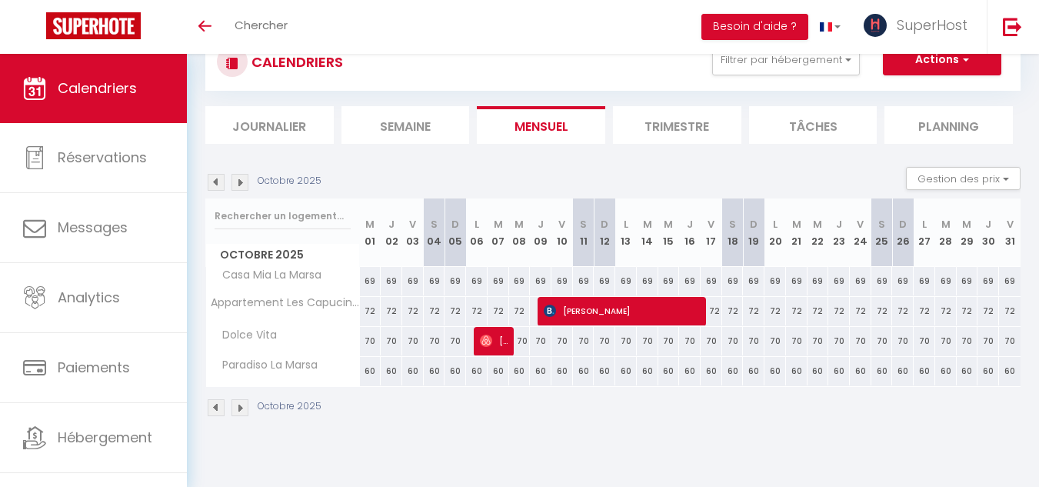
click at [214, 186] on img at bounding box center [216, 182] width 17 height 17
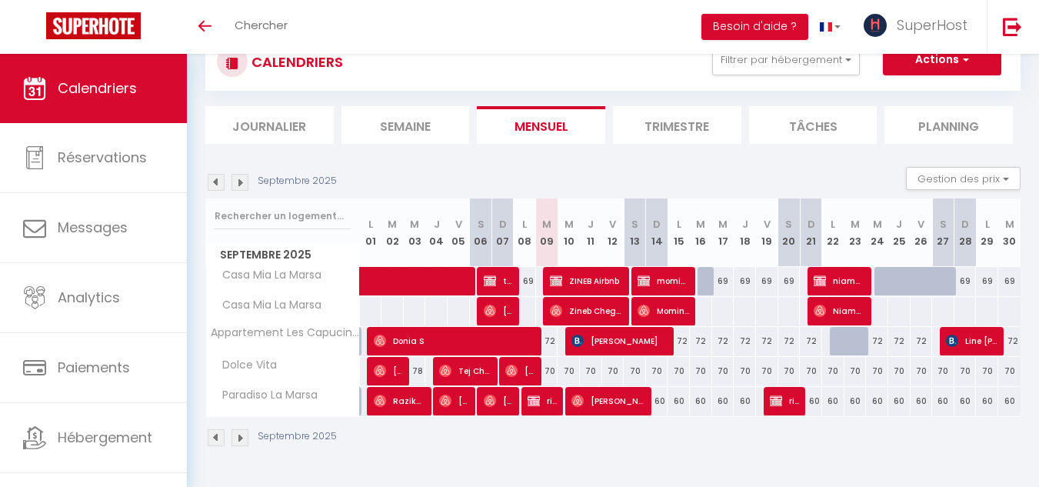
click at [236, 182] on img at bounding box center [239, 182] width 17 height 17
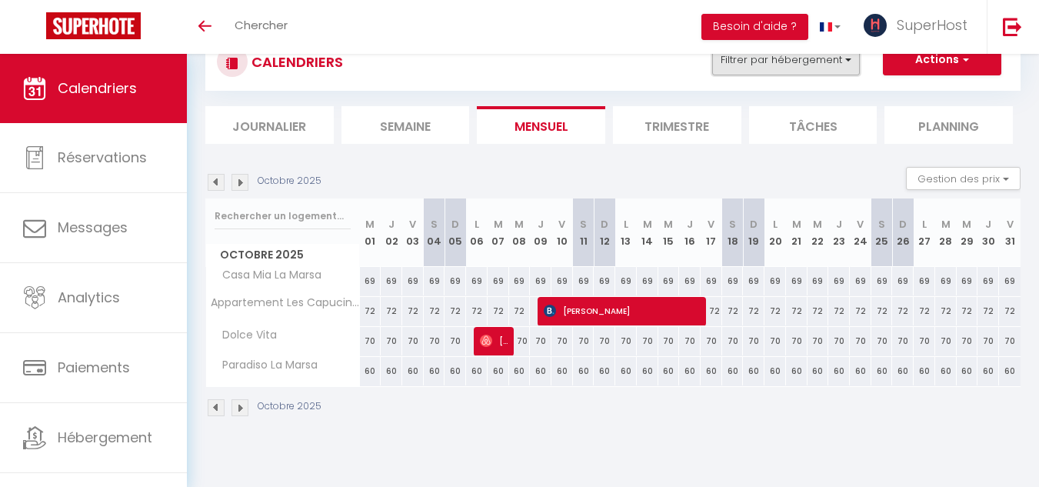
click at [814, 62] on button "Filtrer par hébergement" at bounding box center [786, 60] width 148 height 31
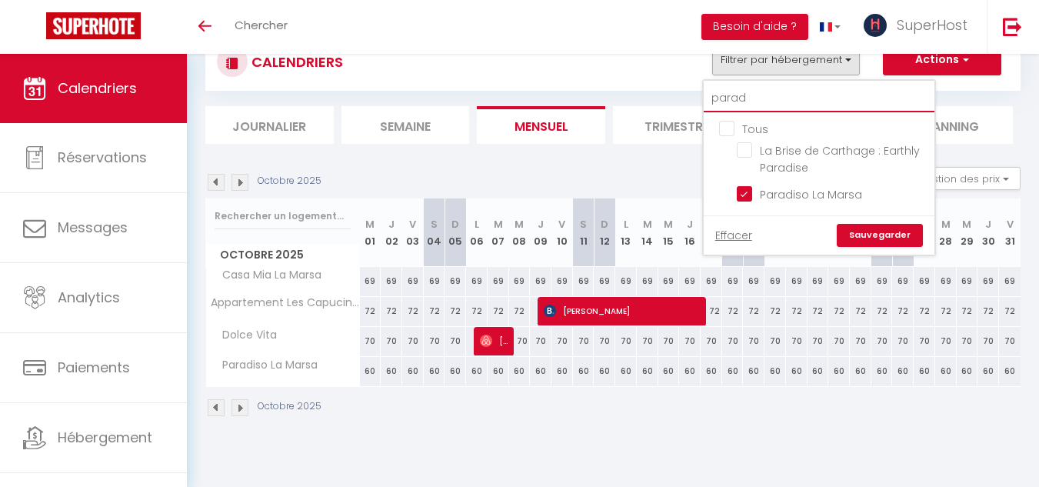
drag, startPoint x: 750, startPoint y: 101, endPoint x: 671, endPoint y: 115, distance: 80.5
click at [671, 115] on div "CALENDRIERS Filtrer par hébergement parad Tous La Brise de Carthage : Earthly P…" at bounding box center [612, 88] width 815 height 111
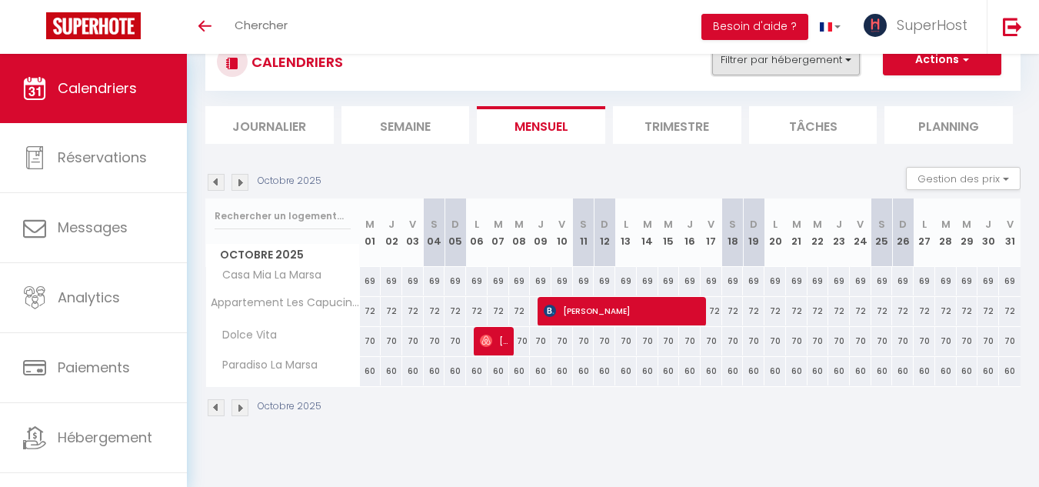
click at [754, 59] on button "Filtrer par hébergement" at bounding box center [786, 60] width 148 height 31
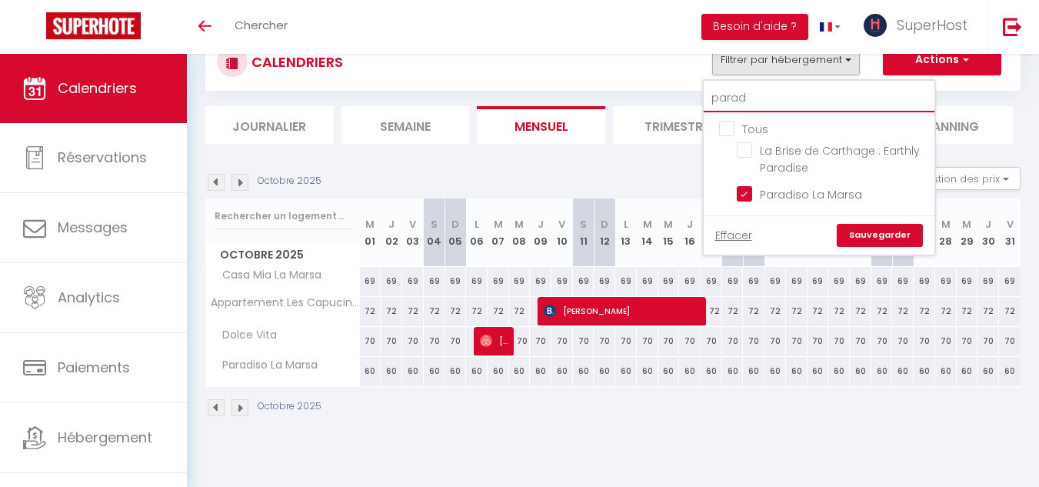
click at [744, 96] on input "parad" at bounding box center [818, 99] width 231 height 28
drag, startPoint x: 755, startPoint y: 99, endPoint x: 693, endPoint y: 98, distance: 61.5
click at [693, 98] on div "CALENDRIERS Filtrer par hébergement parad Tous La Brise de Carthage : Earthly P…" at bounding box center [612, 88] width 815 height 111
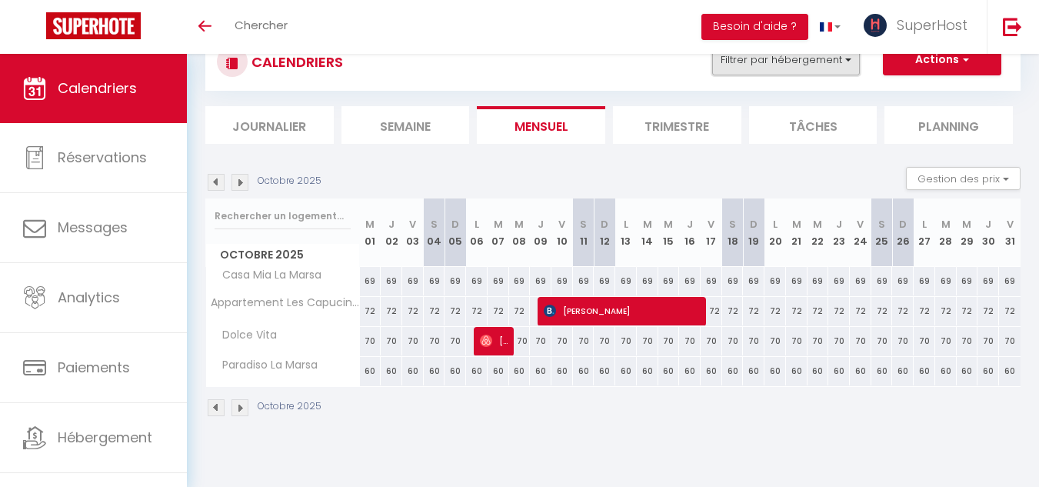
click at [759, 62] on button "Filtrer par hébergement" at bounding box center [786, 60] width 148 height 31
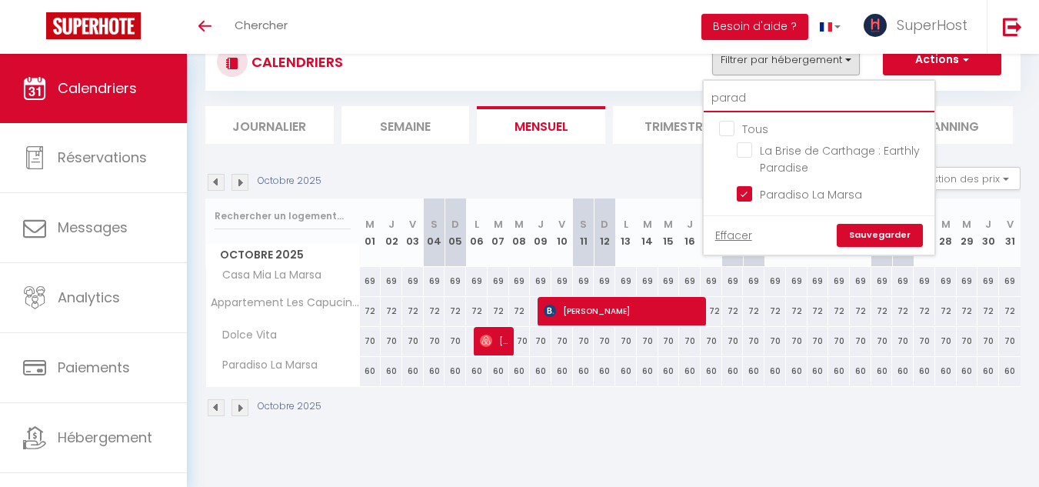
click at [751, 100] on input "parad" at bounding box center [818, 99] width 231 height 28
type input "pa"
checkbox input "false"
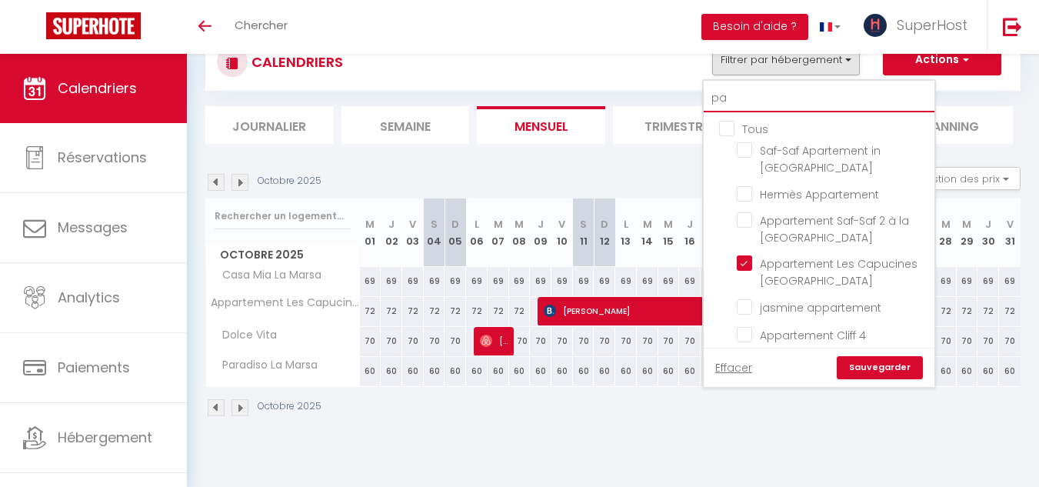
type input "p"
checkbox input "false"
checkbox input "true"
checkbox input "false"
checkbox input "true"
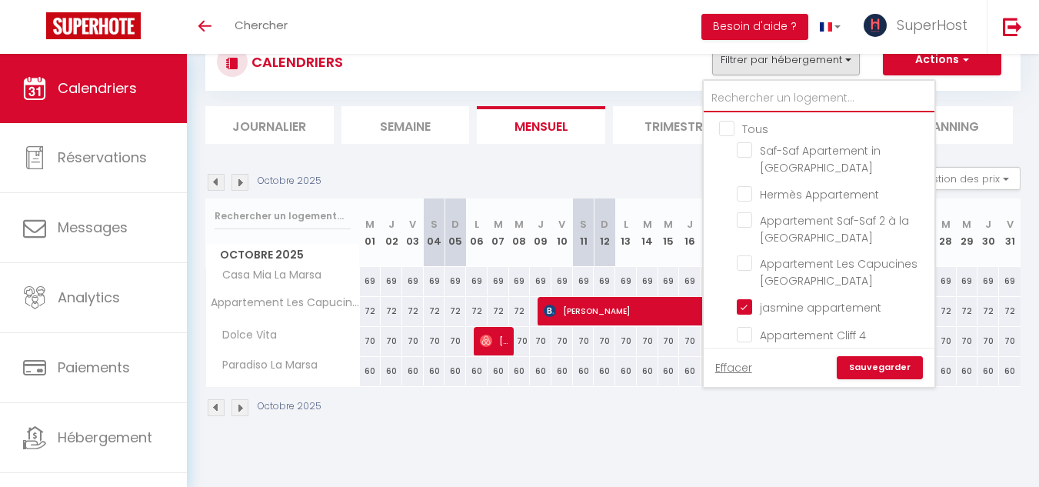
checkbox input "false"
checkbox input "true"
checkbox input "false"
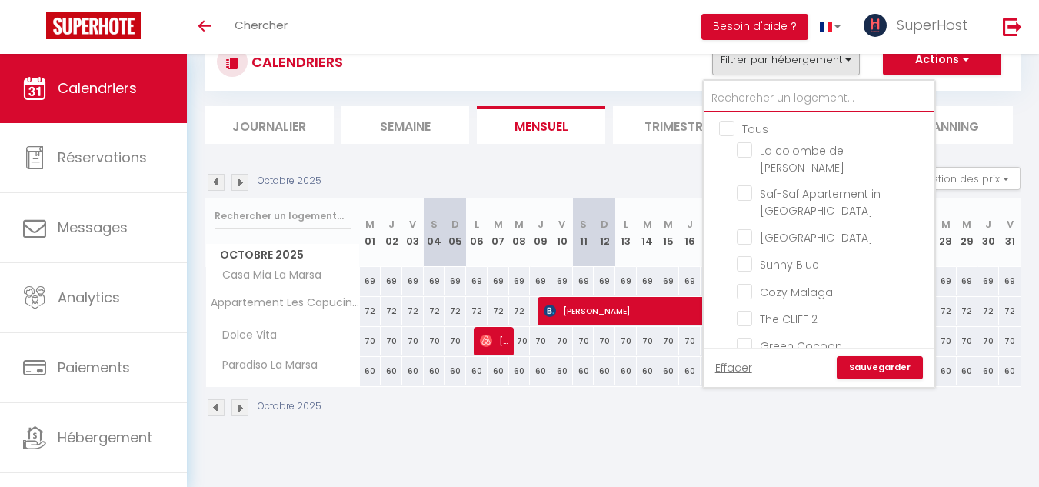
type input "c"
checkbox input "true"
checkbox input "false"
checkbox input "true"
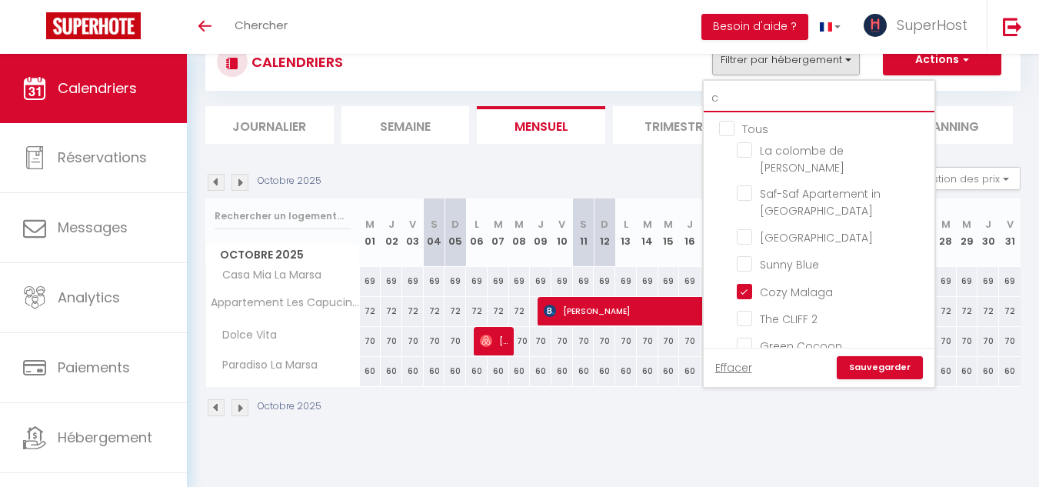
checkbox input "false"
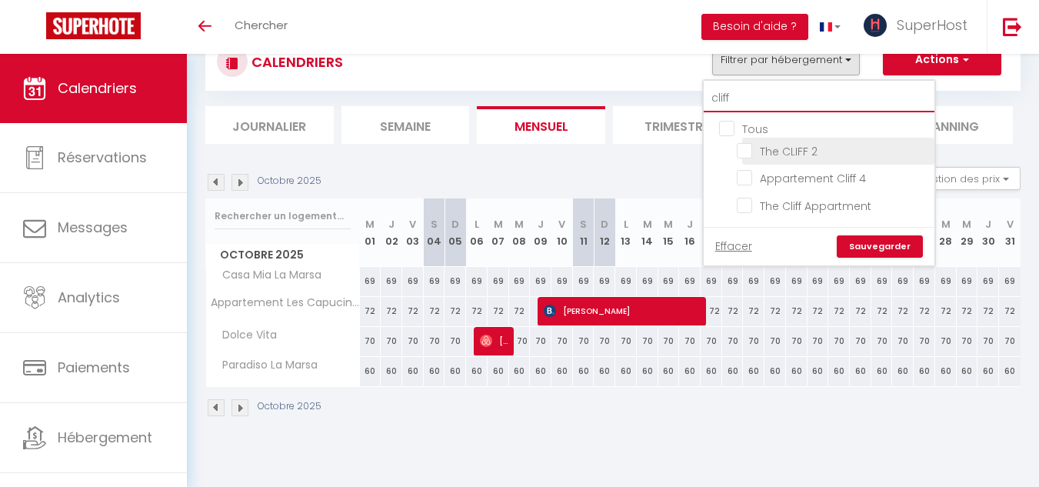
type input "cliff"
click at [745, 151] on input "The CLIFF 2" at bounding box center [833, 149] width 192 height 15
checkbox input "true"
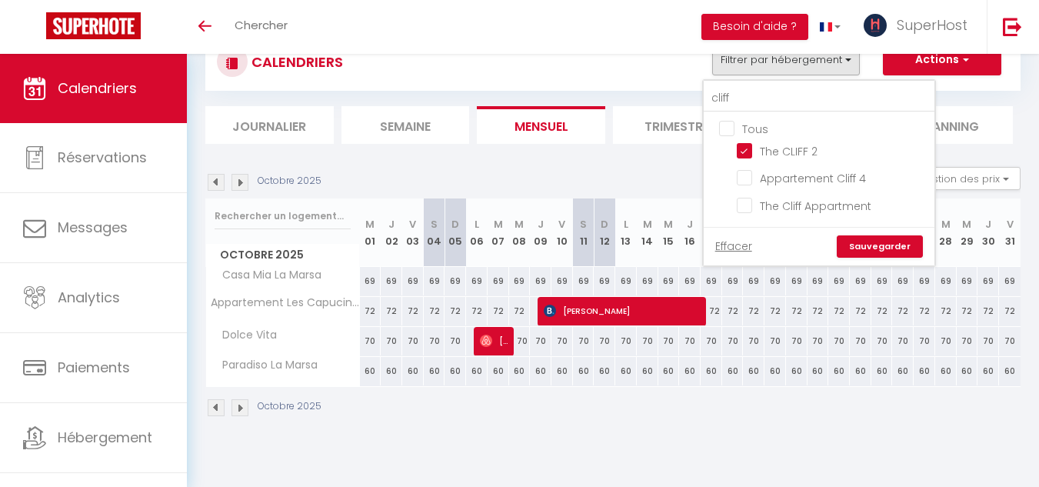
click at [857, 241] on link "Sauvegarder" at bounding box center [879, 246] width 86 height 23
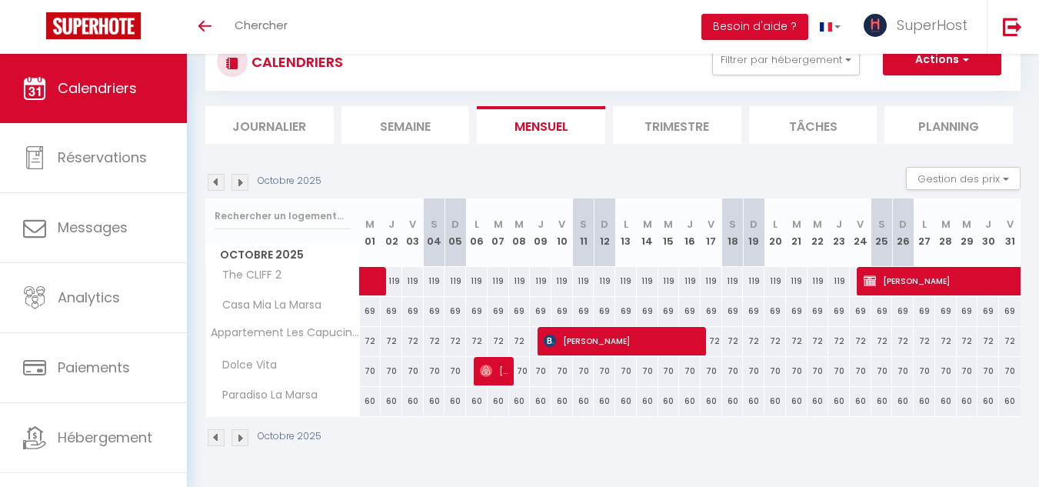
click at [215, 177] on img at bounding box center [216, 182] width 17 height 17
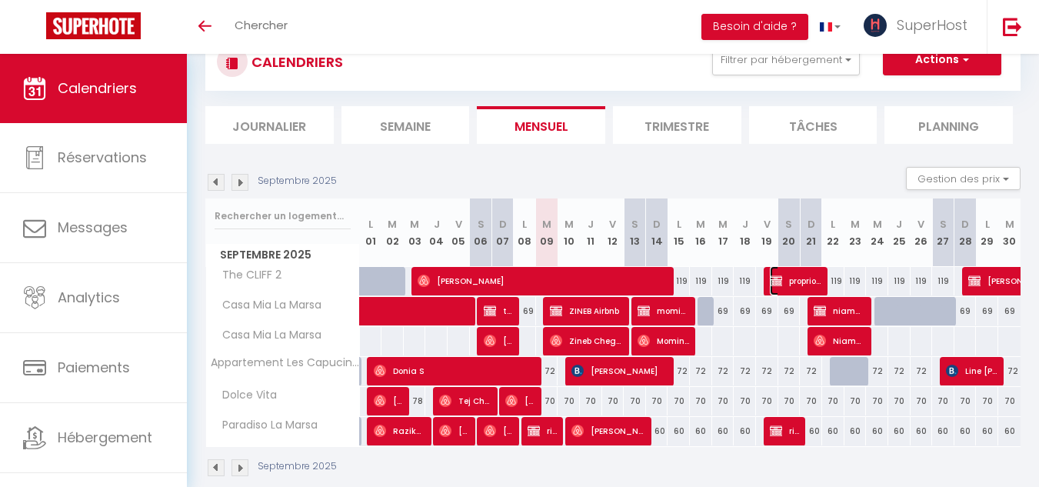
click at [787, 281] on span "proprio clif2" at bounding box center [796, 280] width 52 height 29
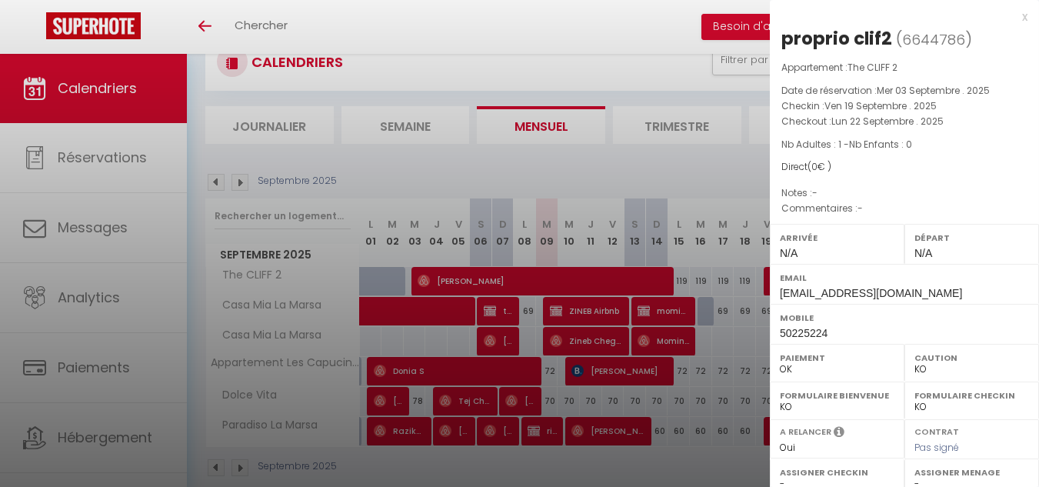
click at [720, 175] on div at bounding box center [519, 243] width 1039 height 487
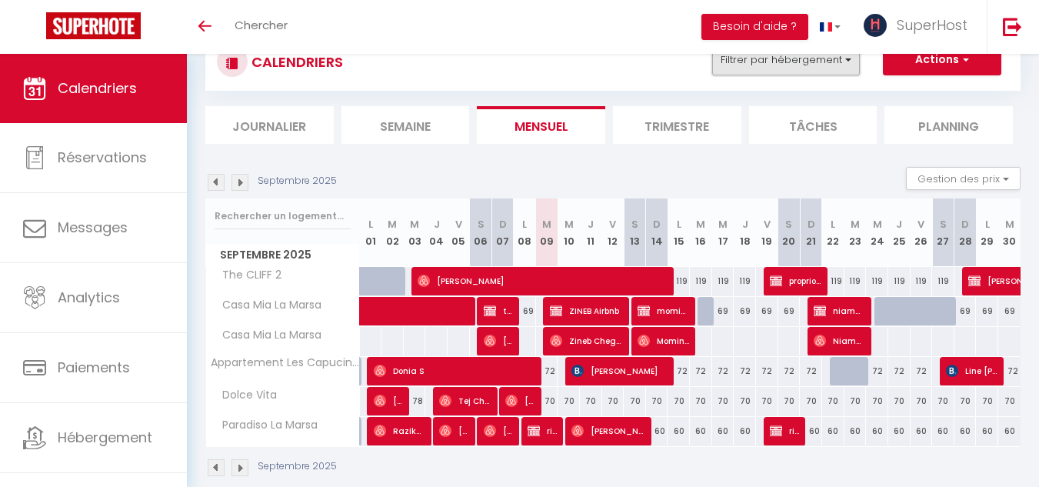
click at [825, 68] on button "Filtrer par hébergement" at bounding box center [786, 60] width 148 height 31
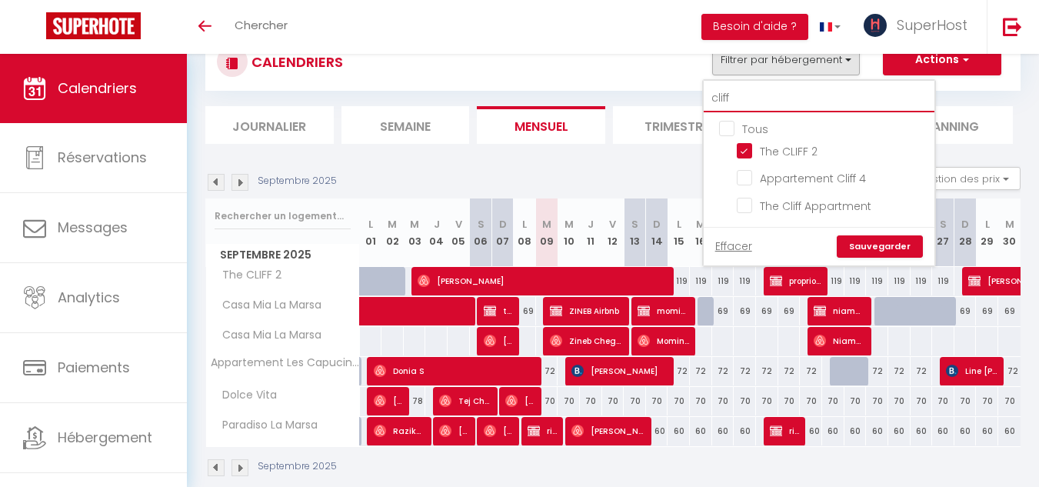
click at [740, 96] on input "cliff" at bounding box center [818, 99] width 231 height 28
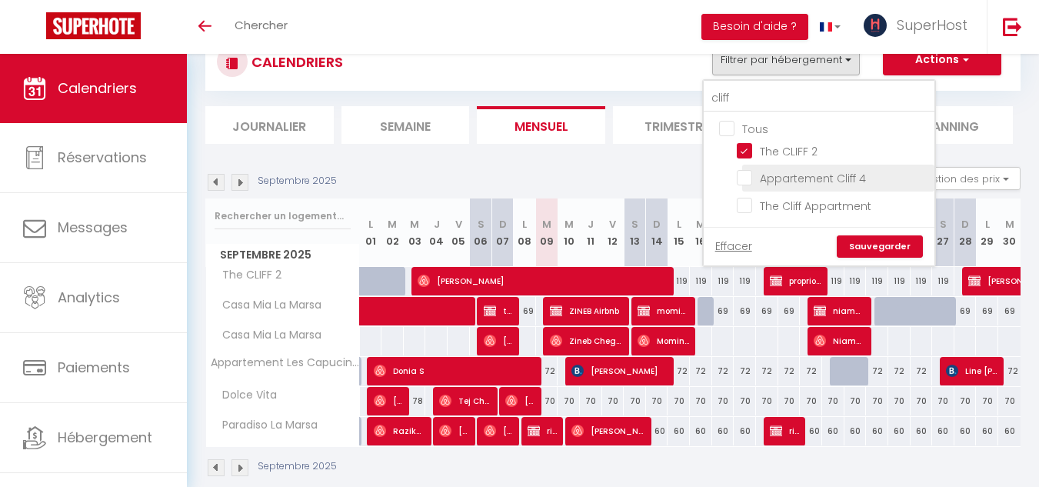
click at [741, 177] on input "Appartement Cliff 4" at bounding box center [833, 176] width 192 height 15
checkbox input "true"
click at [885, 245] on link "Sauvegarder" at bounding box center [879, 246] width 86 height 23
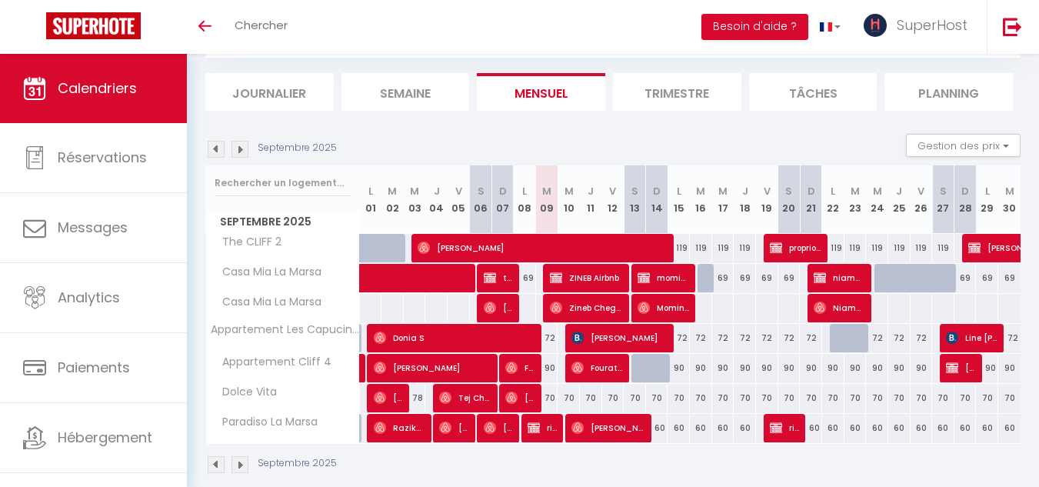
scroll to position [85, 0]
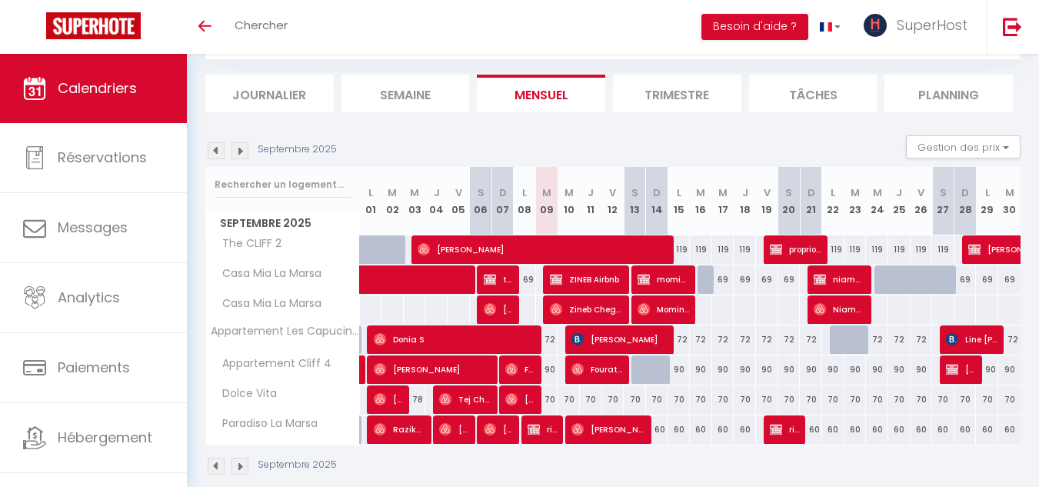
click at [241, 151] on img at bounding box center [239, 150] width 17 height 17
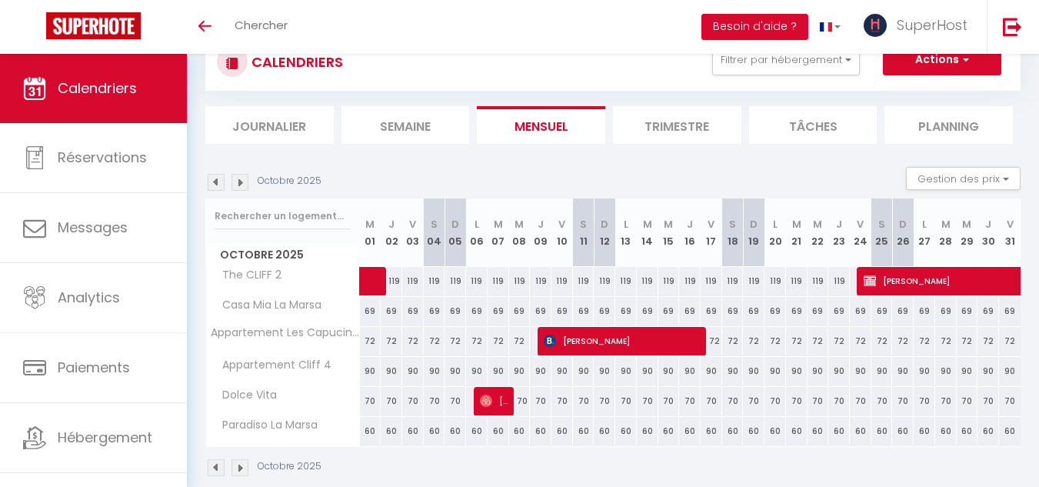
scroll to position [78, 0]
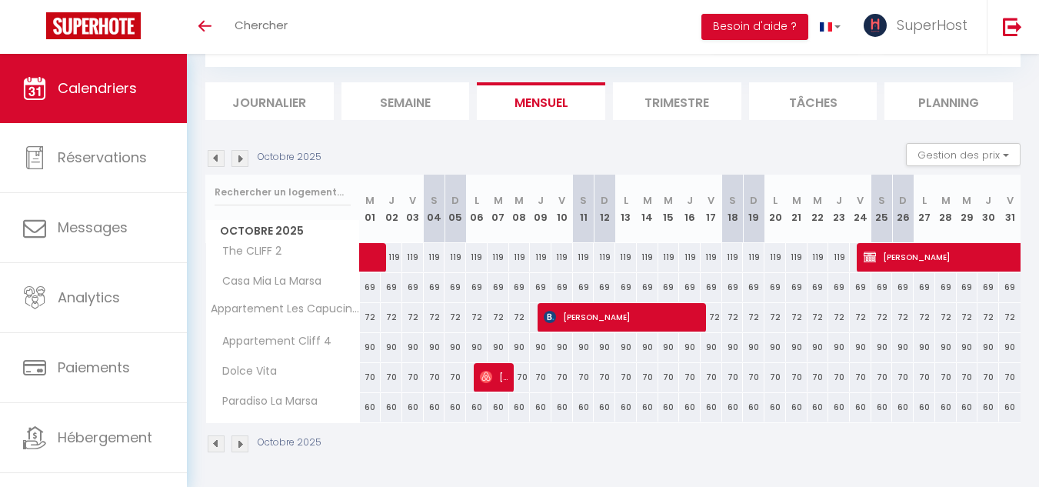
click at [215, 158] on img at bounding box center [216, 158] width 17 height 17
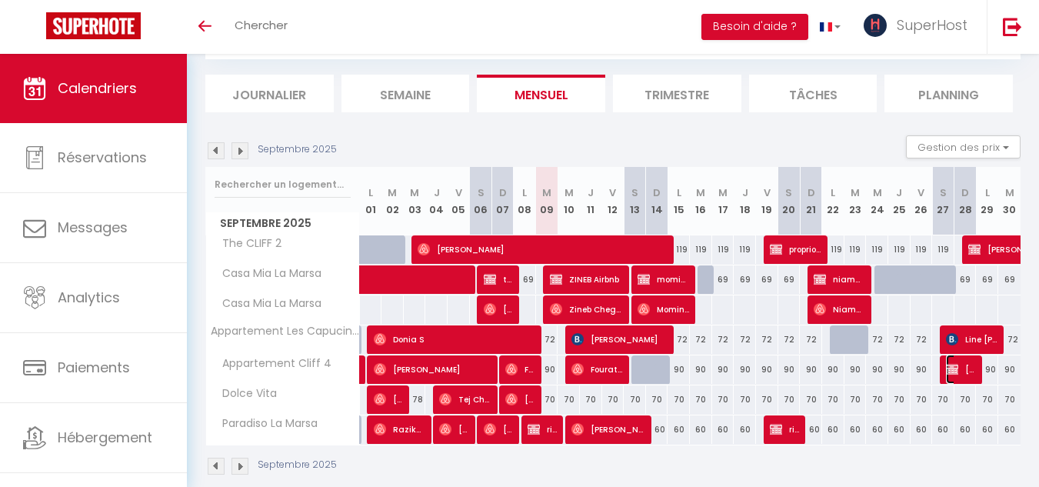
click at [954, 367] on img at bounding box center [952, 369] width 12 height 12
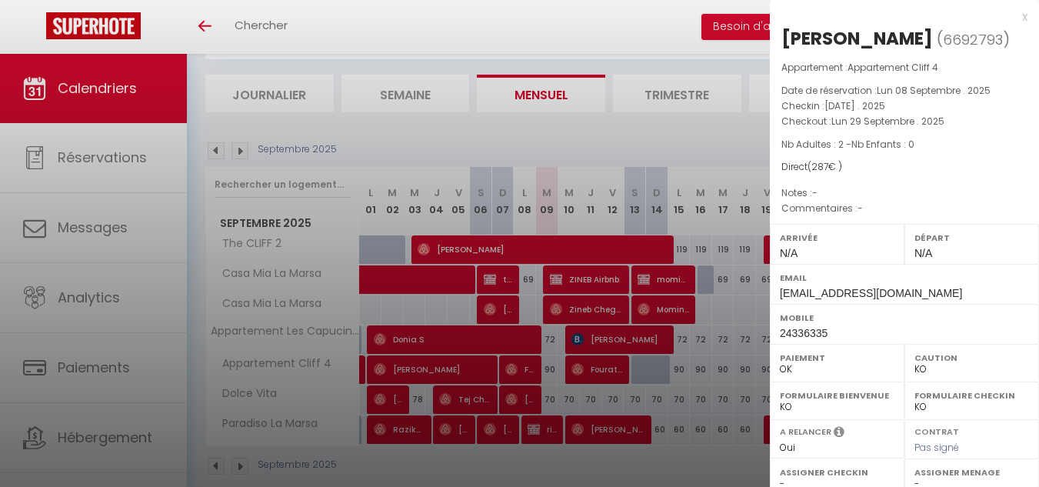
click at [719, 378] on div at bounding box center [519, 243] width 1039 height 487
